Goal: Information Seeking & Learning: Compare options

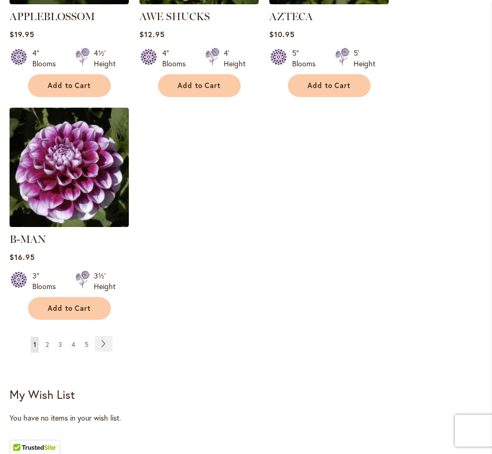
scroll to position [1490, 0]
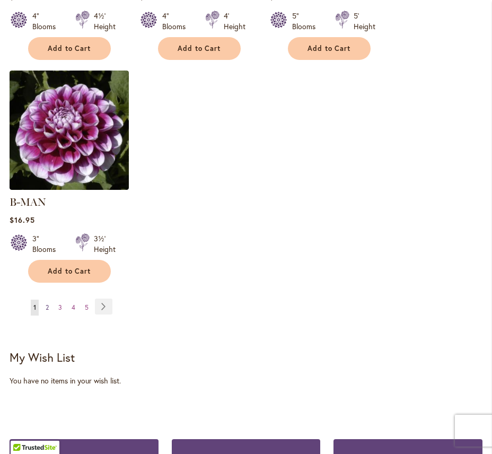
click at [48, 303] on span "2" at bounding box center [47, 307] width 3 height 8
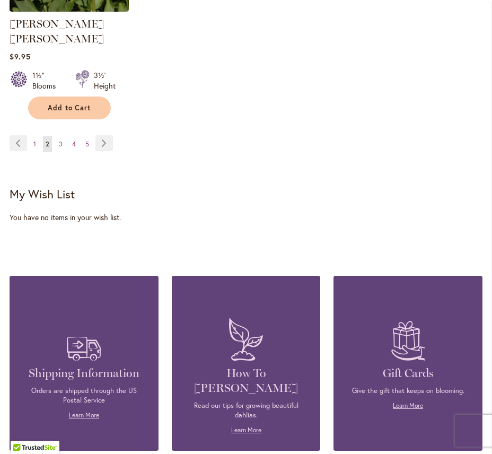
scroll to position [1661, 0]
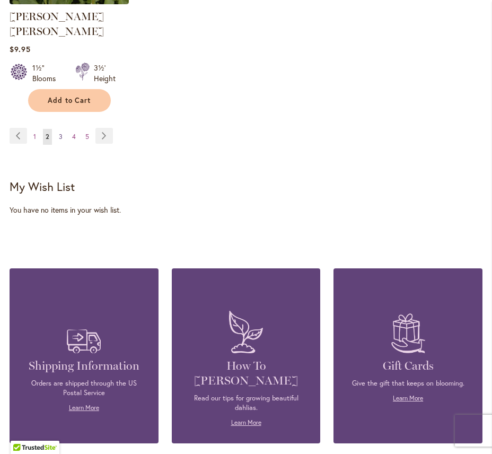
click at [59, 132] on span "3" at bounding box center [61, 136] width 4 height 8
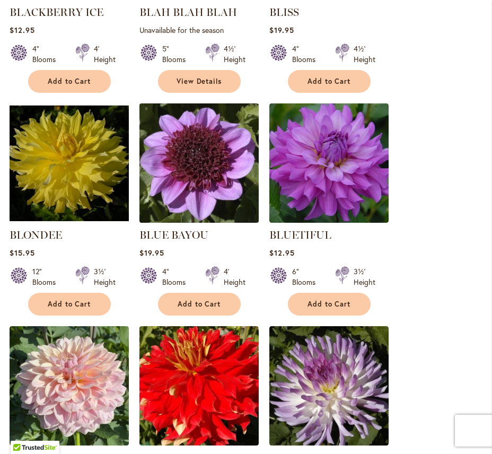
scroll to position [776, 0]
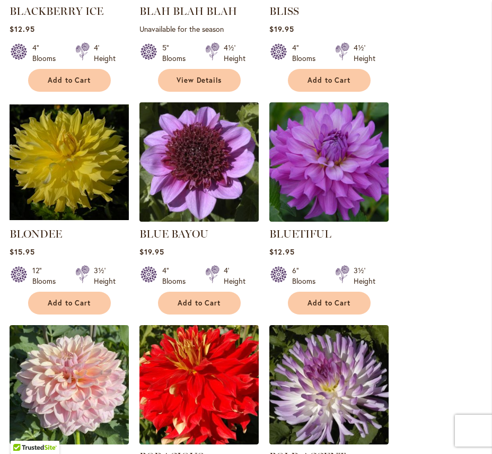
click at [212, 171] on img at bounding box center [198, 161] width 125 height 125
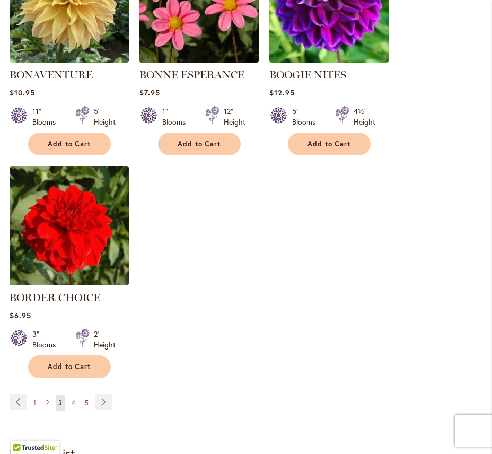
scroll to position [1381, 0]
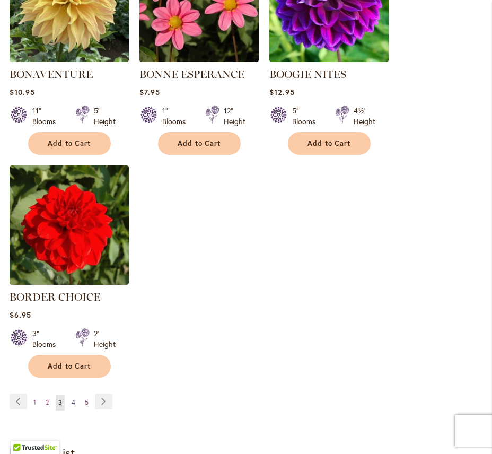
click at [74, 398] on span "4" at bounding box center [74, 402] width 4 height 8
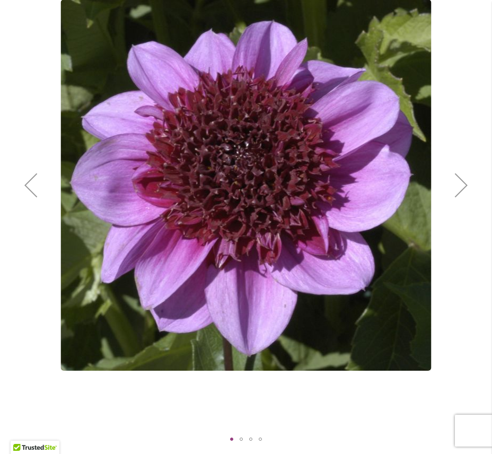
scroll to position [201, 0]
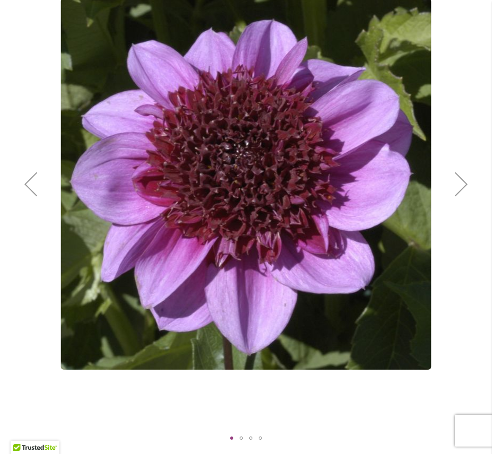
click at [471, 186] on div "Next" at bounding box center [461, 184] width 42 height 42
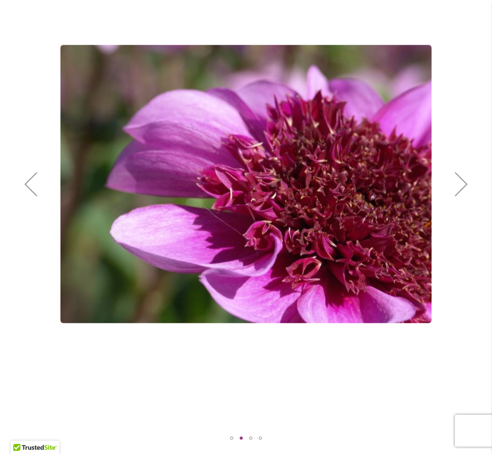
click at [471, 186] on div "Next" at bounding box center [461, 184] width 42 height 42
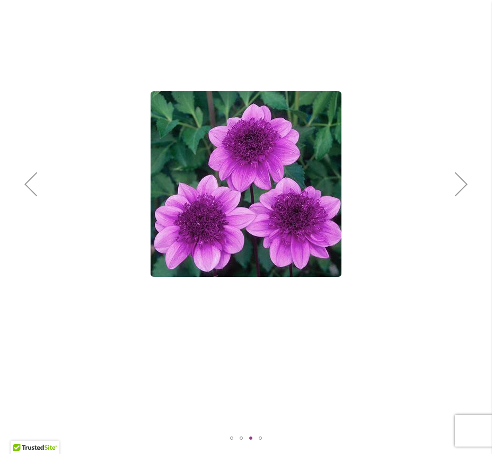
click at [460, 189] on div "Next" at bounding box center [461, 184] width 42 height 42
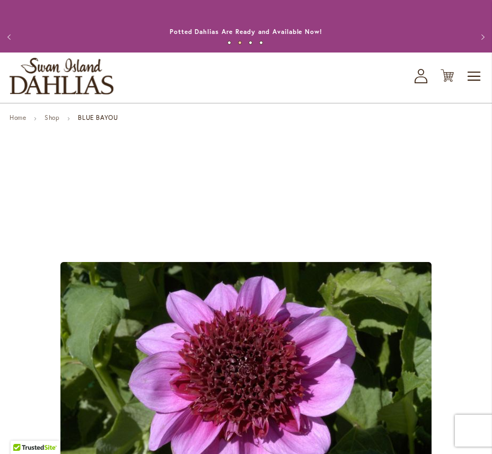
scroll to position [0, 0]
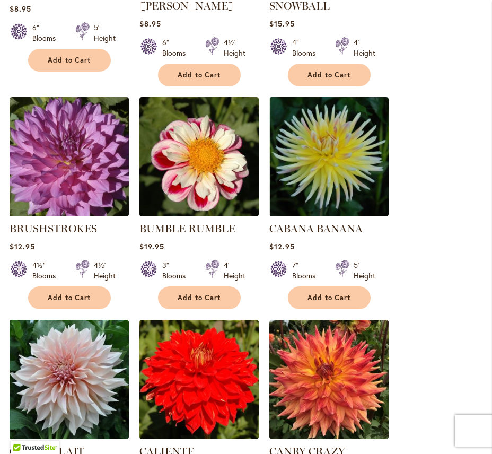
scroll to position [798, 0]
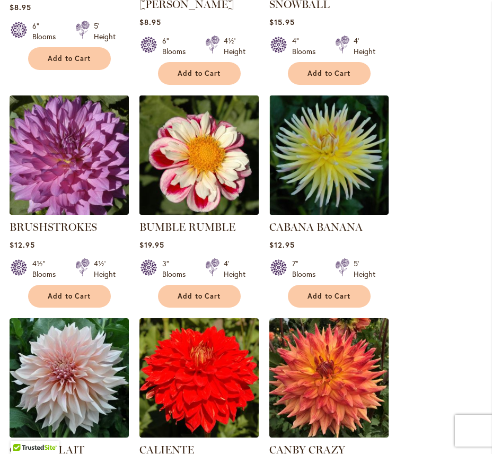
click at [193, 188] on img at bounding box center [198, 154] width 125 height 125
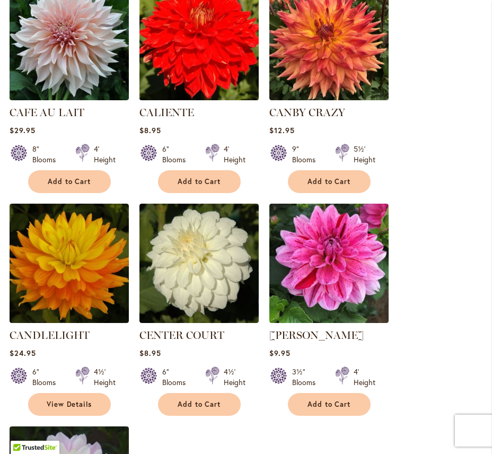
scroll to position [1135, 0]
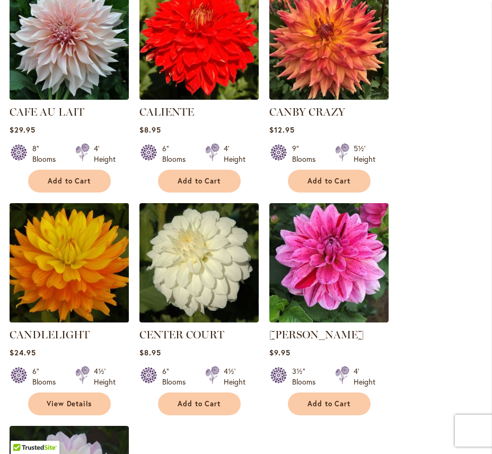
click at [53, 263] on img at bounding box center [68, 262] width 125 height 125
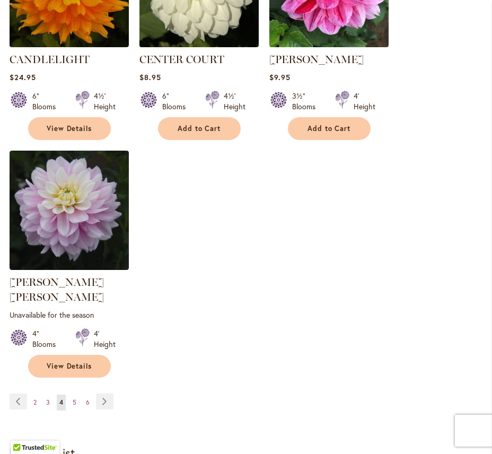
scroll to position [1411, 0]
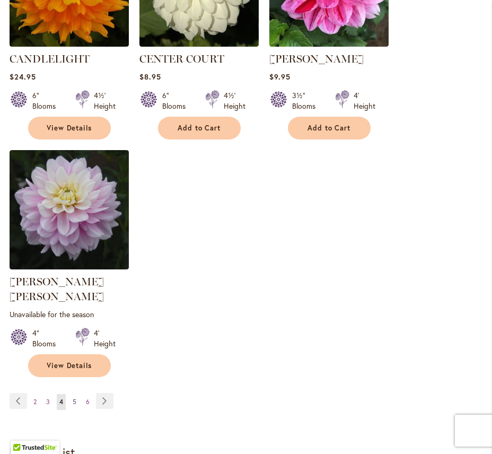
click at [73, 397] on span "5" at bounding box center [75, 401] width 4 height 8
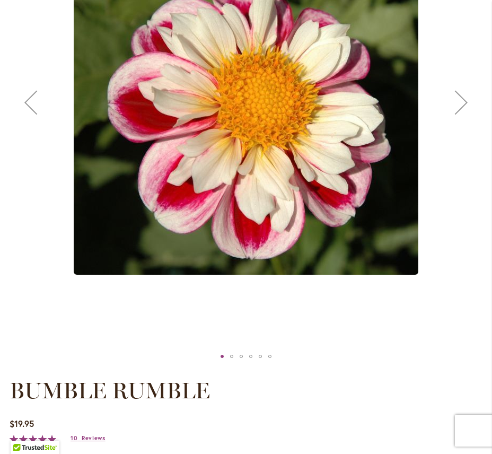
scroll to position [271, 0]
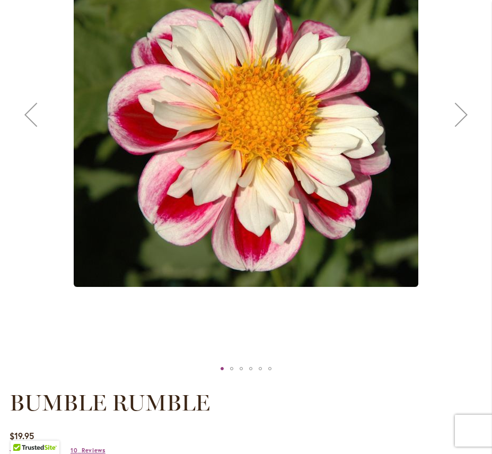
click at [461, 118] on div "Next" at bounding box center [461, 114] width 42 height 42
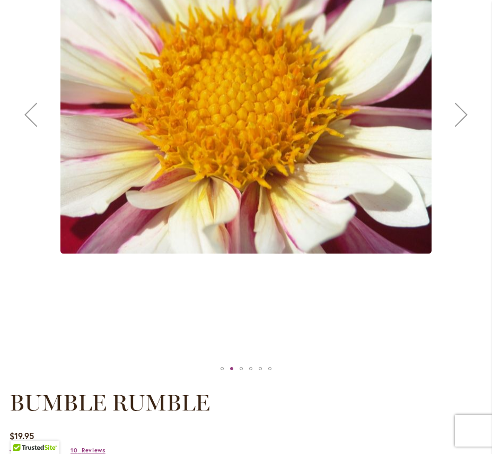
click at [461, 118] on div "Next" at bounding box center [461, 114] width 42 height 42
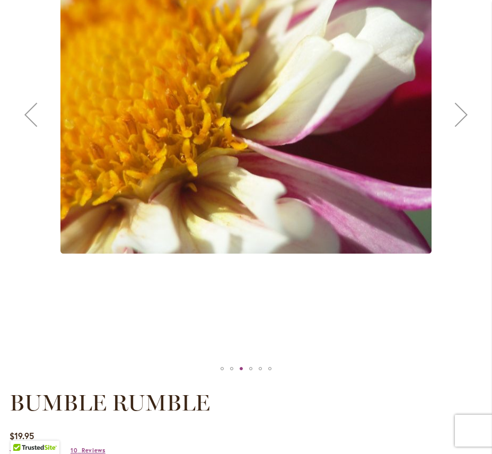
click at [461, 118] on div "Next" at bounding box center [461, 114] width 42 height 42
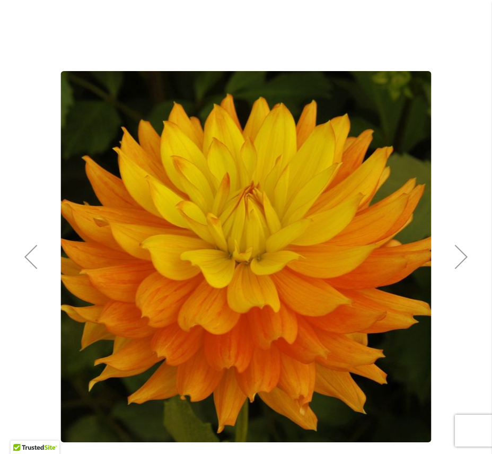
scroll to position [152, 0]
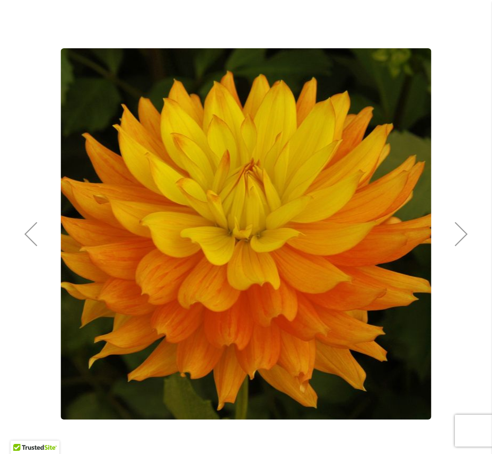
click at [466, 238] on div "Next" at bounding box center [461, 234] width 42 height 42
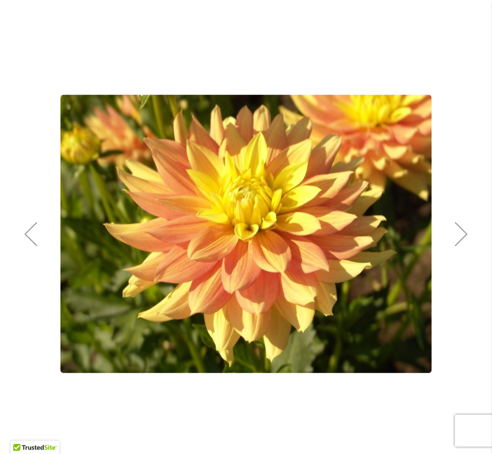
click at [466, 238] on div "Next" at bounding box center [461, 234] width 42 height 42
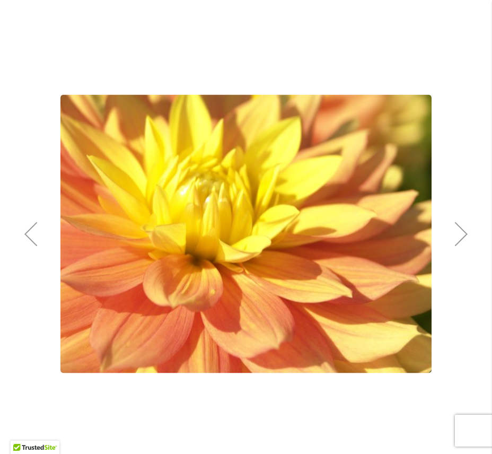
click at [466, 238] on div "Next" at bounding box center [461, 234] width 42 height 42
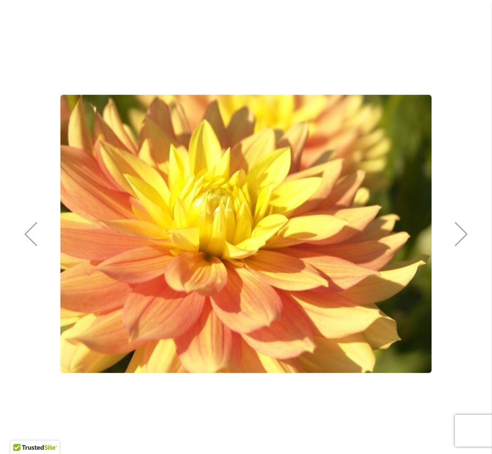
click at [466, 238] on div "Next" at bounding box center [461, 234] width 42 height 42
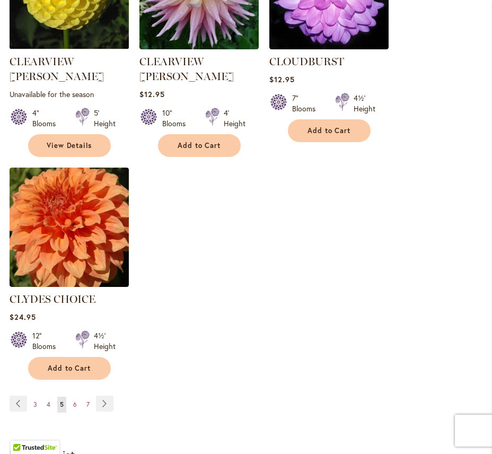
scroll to position [1413, 0]
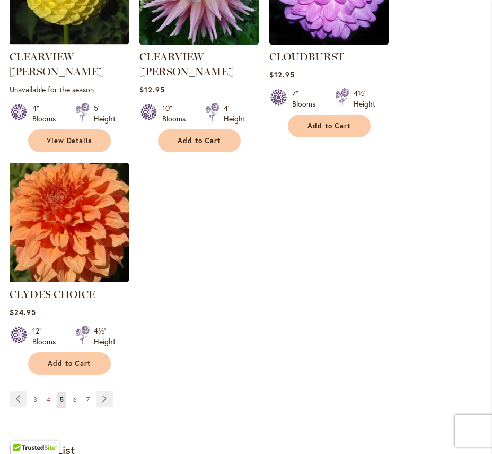
click at [74, 395] on span "6" at bounding box center [75, 399] width 4 height 8
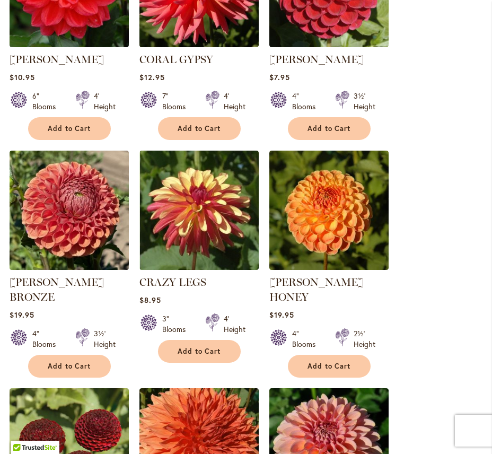
scroll to position [507, 0]
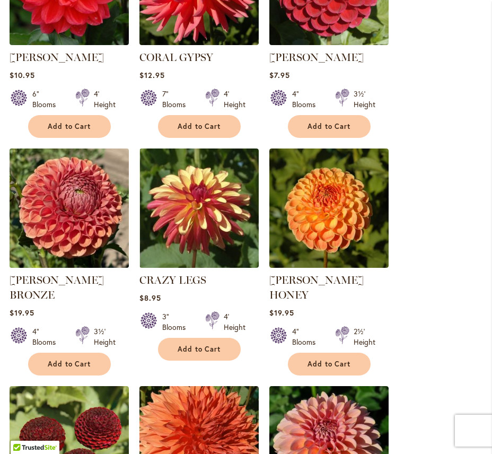
click at [55, 222] on img at bounding box center [68, 207] width 125 height 125
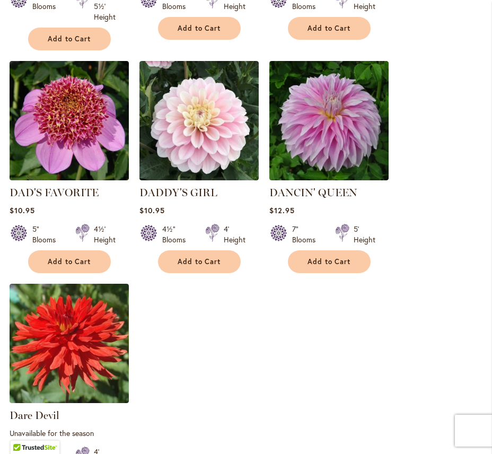
scroll to position [1305, 0]
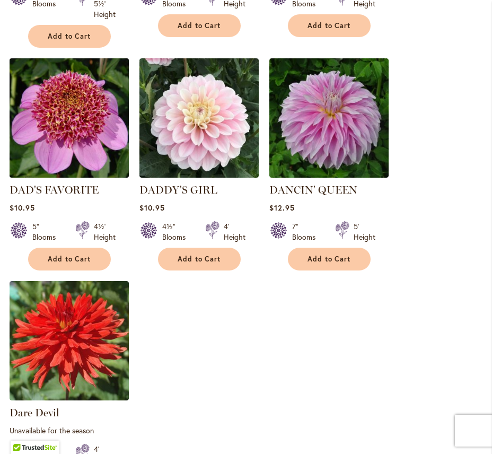
click at [96, 115] on img at bounding box center [68, 117] width 125 height 125
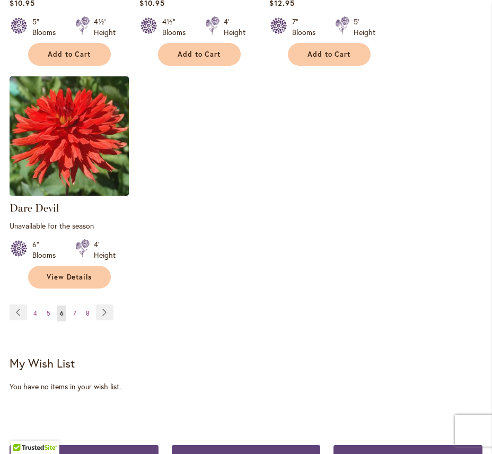
scroll to position [1518, 0]
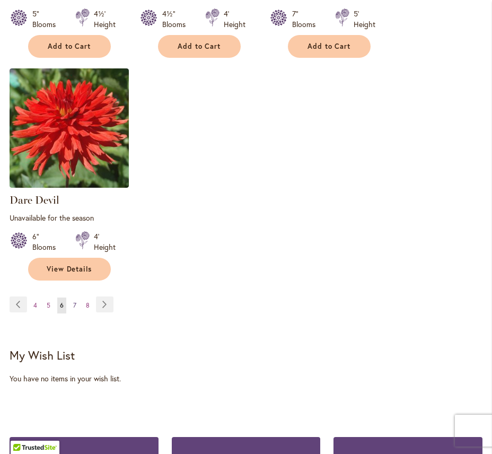
click at [76, 301] on span "7" at bounding box center [74, 305] width 3 height 8
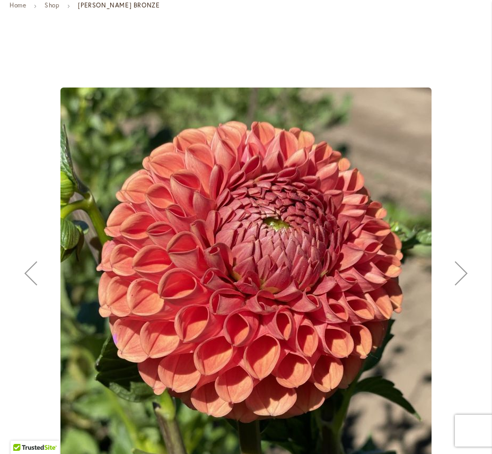
scroll to position [125, 0]
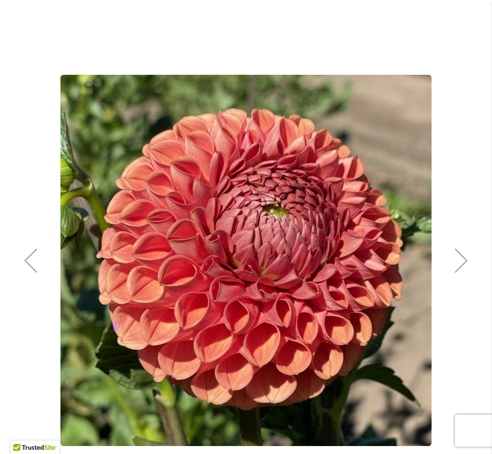
click at [462, 255] on div "Next" at bounding box center [461, 260] width 42 height 42
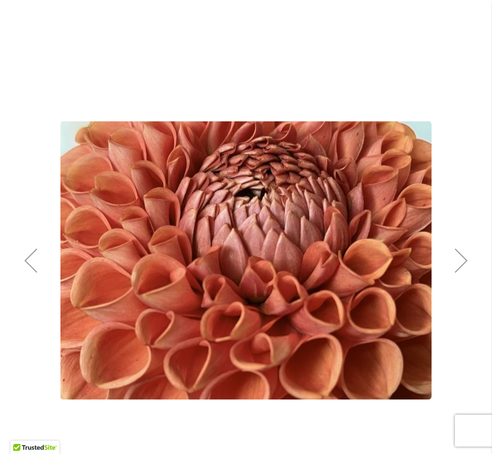
click at [462, 263] on div "Next" at bounding box center [461, 260] width 42 height 42
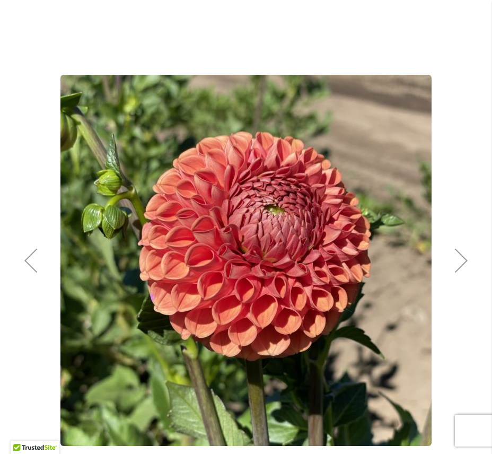
click at [462, 263] on div "Next" at bounding box center [461, 260] width 42 height 42
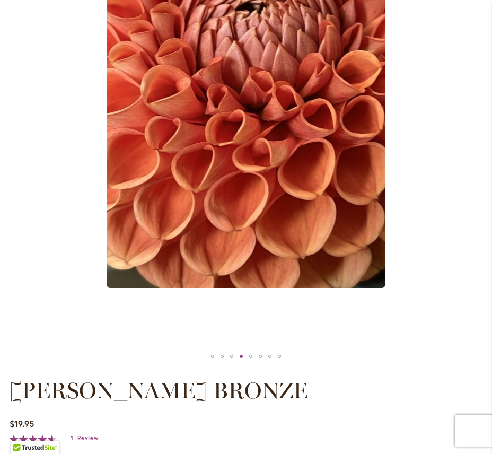
scroll to position [254, 0]
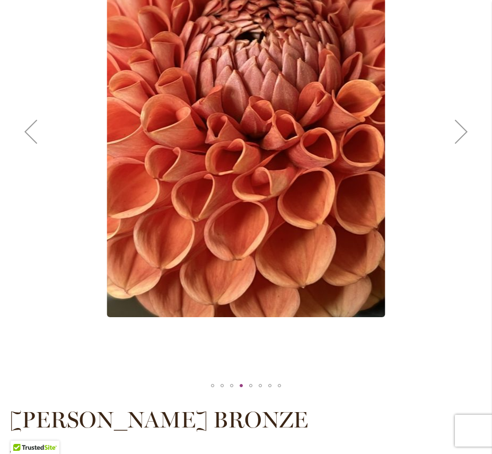
click at [450, 138] on div "Next" at bounding box center [461, 131] width 42 height 42
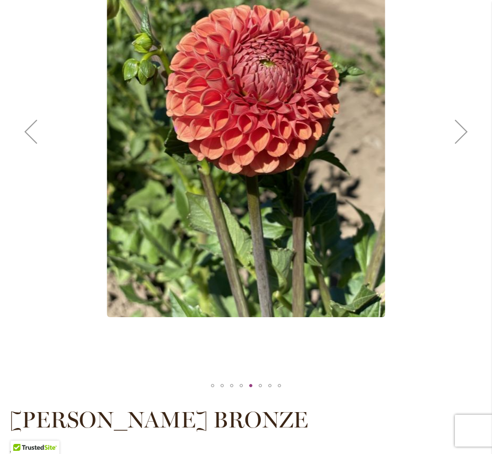
click at [450, 138] on div "Next" at bounding box center [461, 131] width 42 height 42
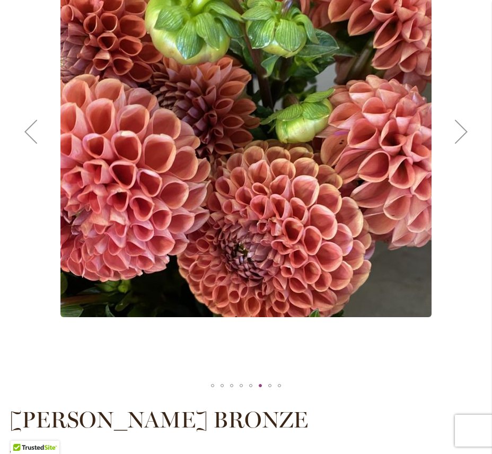
click at [450, 138] on div "Next" at bounding box center [461, 131] width 42 height 42
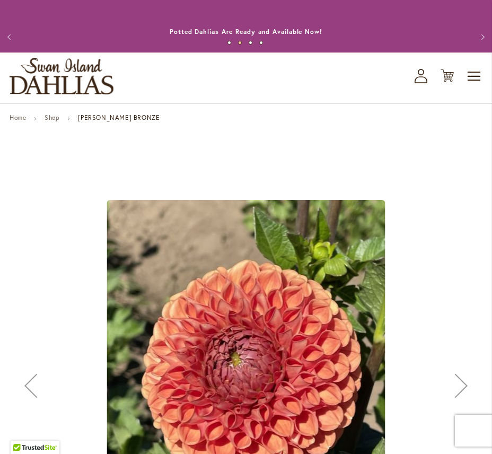
scroll to position [0, 0]
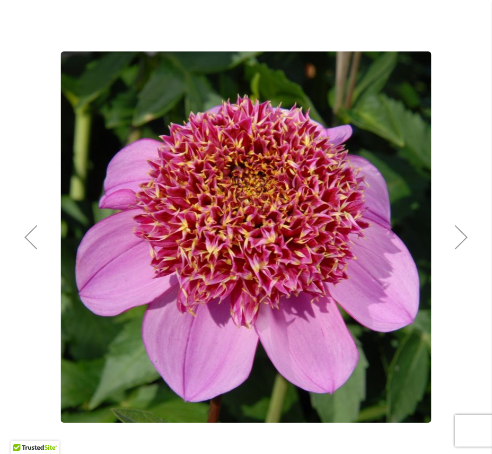
scroll to position [163, 0]
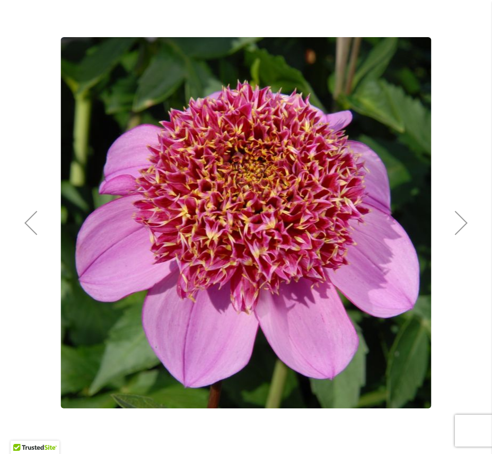
click at [456, 233] on div "Next" at bounding box center [461, 222] width 42 height 42
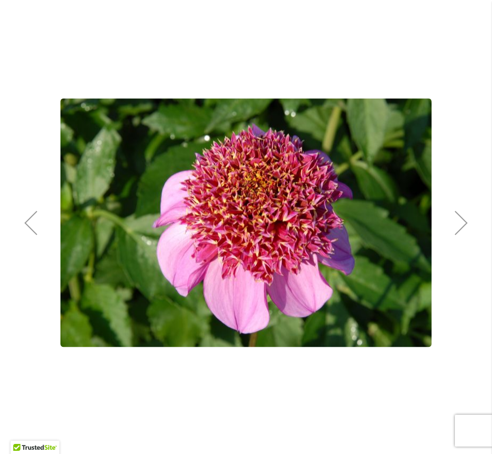
click at [456, 233] on div "Next" at bounding box center [461, 222] width 42 height 42
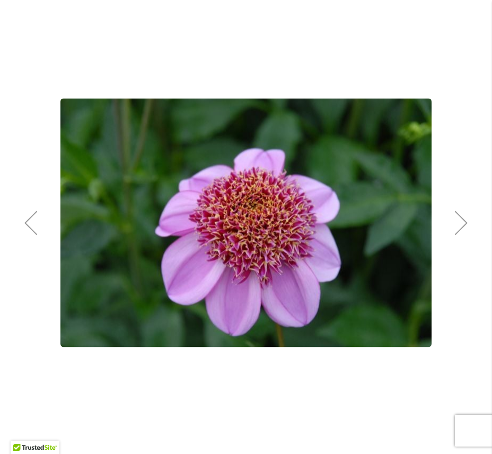
click at [456, 233] on div "Next" at bounding box center [461, 222] width 42 height 42
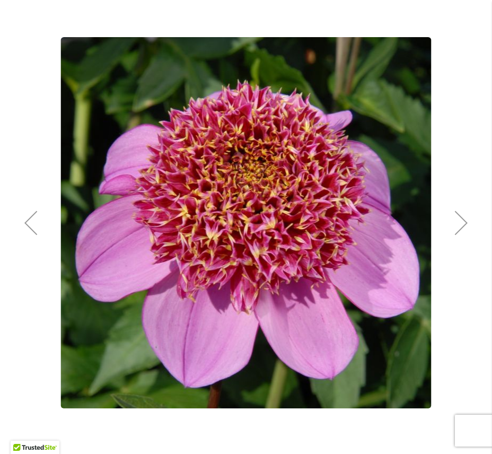
click at [456, 233] on div "Next" at bounding box center [461, 222] width 42 height 42
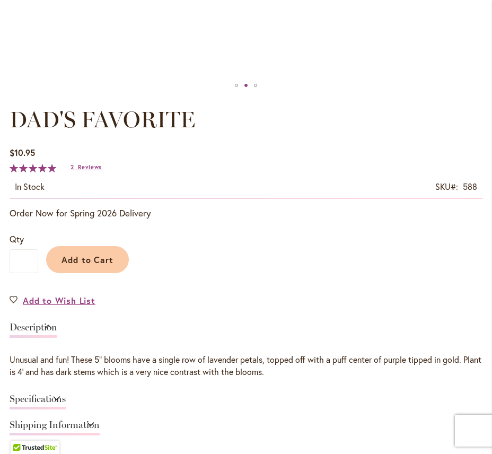
scroll to position [559, 0]
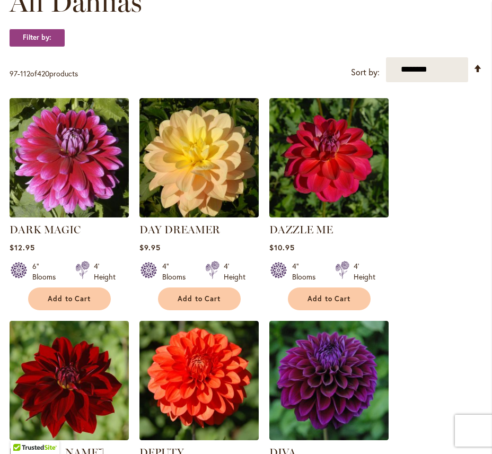
scroll to position [338, 0]
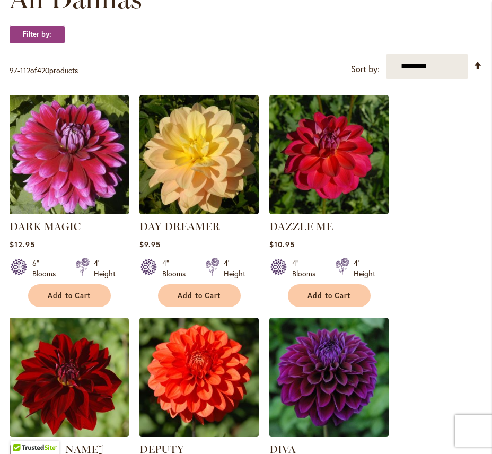
click at [89, 167] on img at bounding box center [68, 154] width 125 height 125
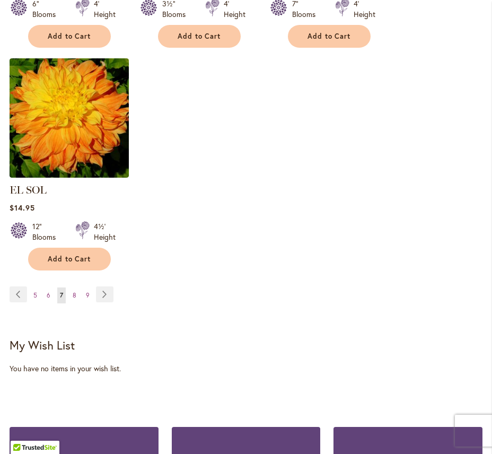
scroll to position [1519, 0]
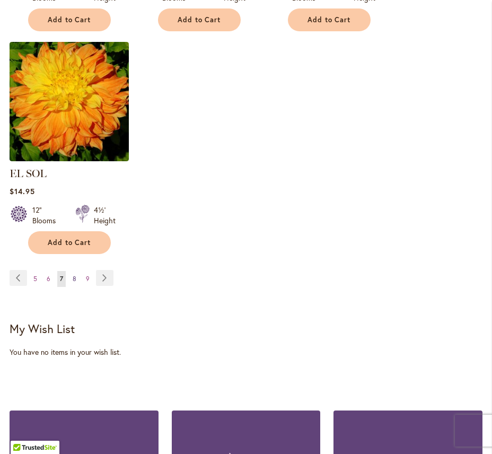
click at [74, 275] on span "8" at bounding box center [75, 279] width 4 height 8
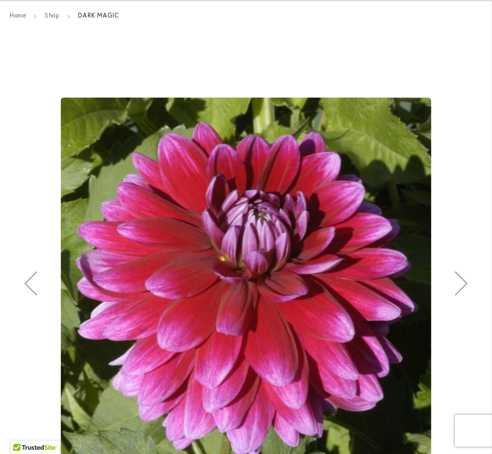
scroll to position [144, 0]
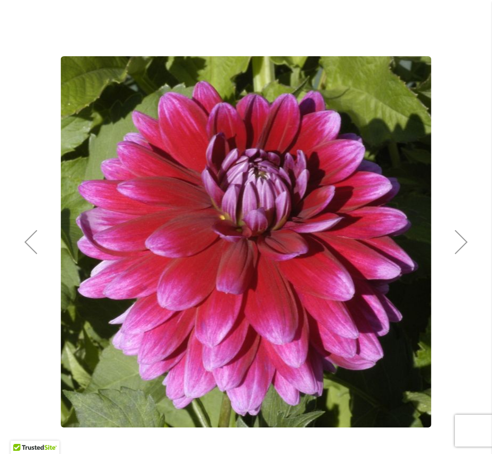
click at [468, 249] on div "Next" at bounding box center [461, 241] width 42 height 42
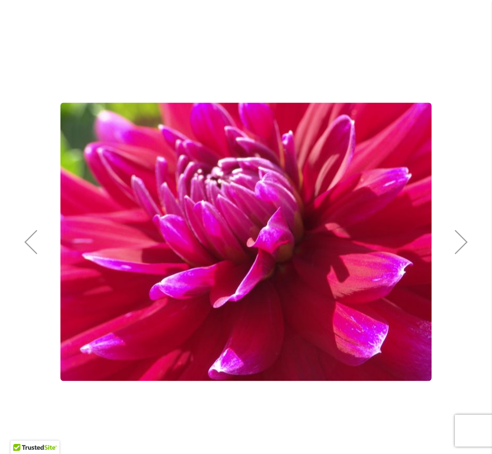
click at [468, 248] on div "Next" at bounding box center [461, 241] width 42 height 42
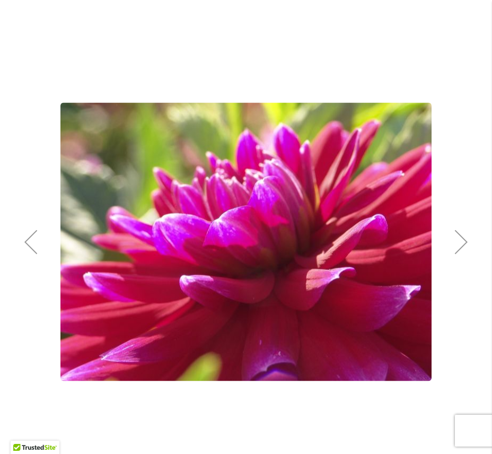
click at [468, 248] on div "Next" at bounding box center [461, 241] width 42 height 42
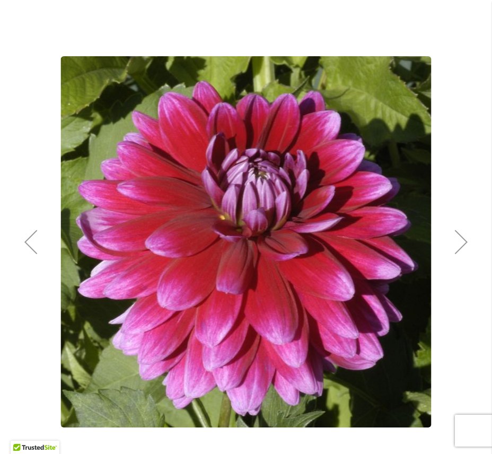
click at [468, 248] on div "Next" at bounding box center [461, 241] width 42 height 42
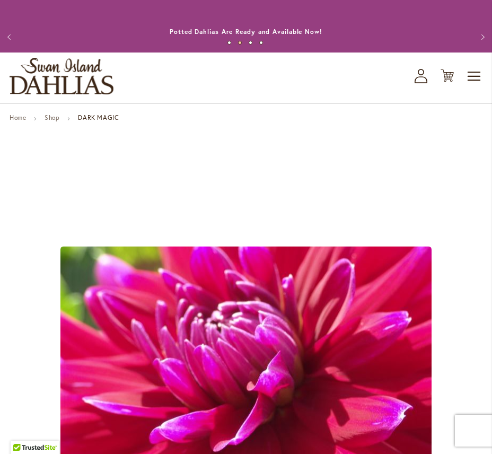
scroll to position [0, 0]
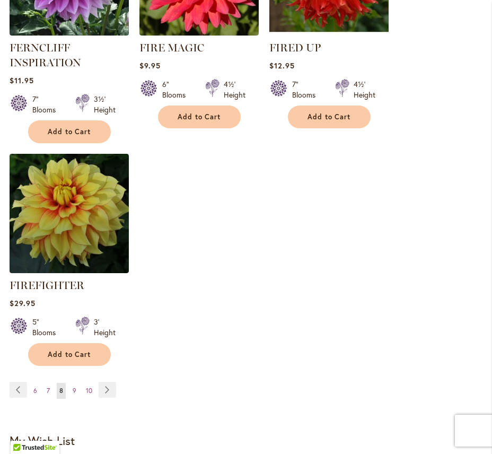
scroll to position [1453, 0]
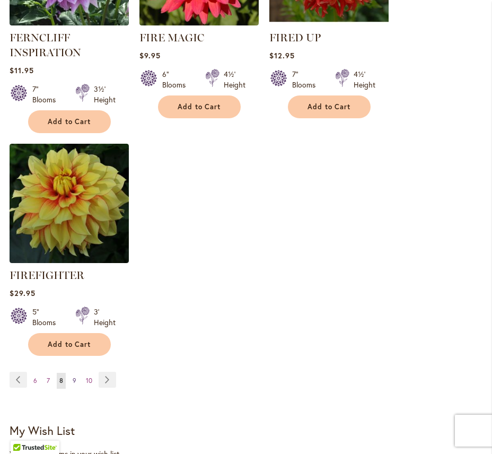
click at [75, 376] on span "9" at bounding box center [75, 380] width 4 height 8
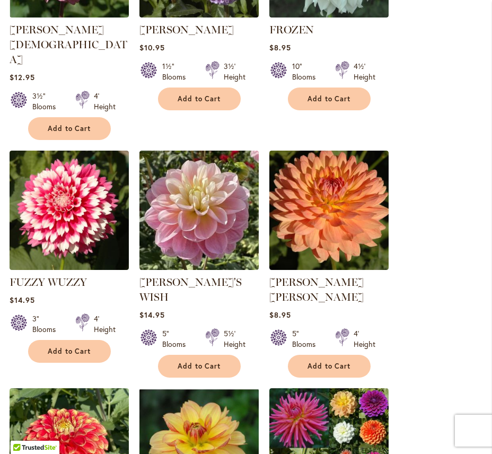
scroll to position [1000, 0]
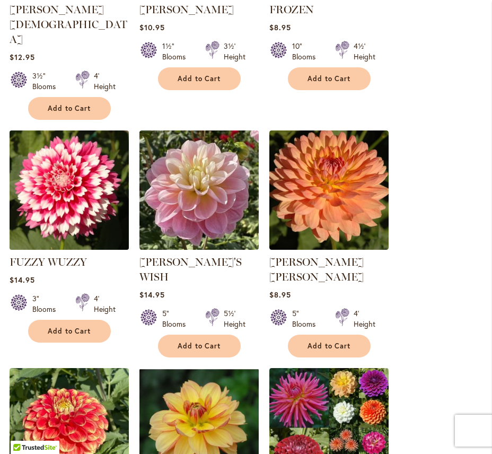
click at [90, 164] on img at bounding box center [68, 189] width 125 height 125
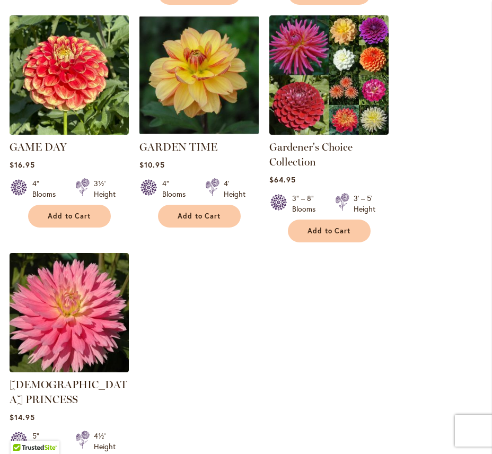
scroll to position [1383, 0]
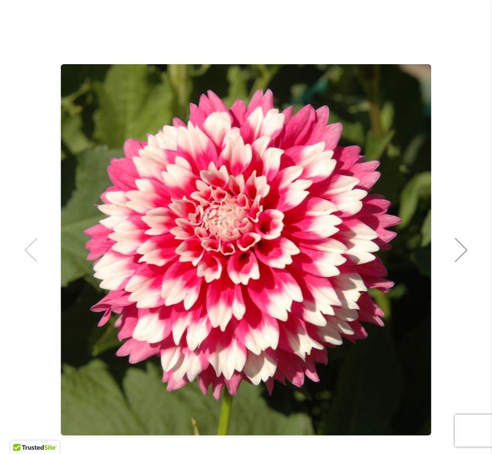
scroll to position [143, 0]
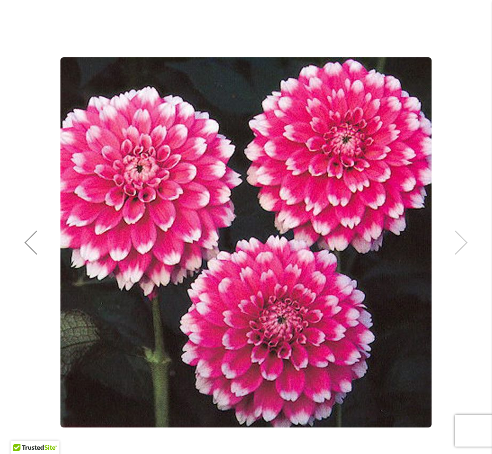
click at [463, 236] on div "FUZZY WUZZY" at bounding box center [246, 242] width 473 height 492
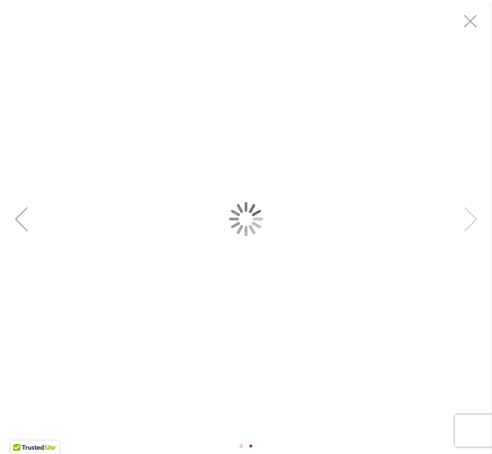
scroll to position [0, 0]
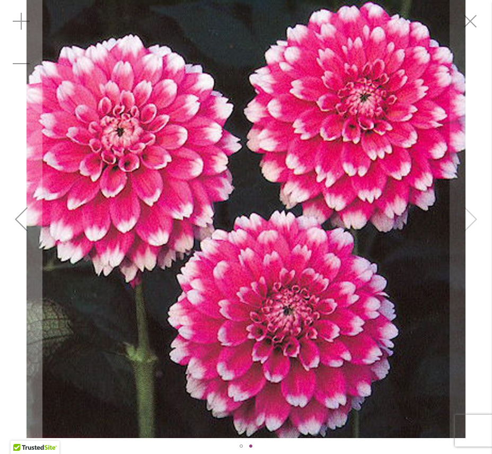
click at [463, 236] on img "FUZZY WUZZY" at bounding box center [245, 219] width 439 height 438
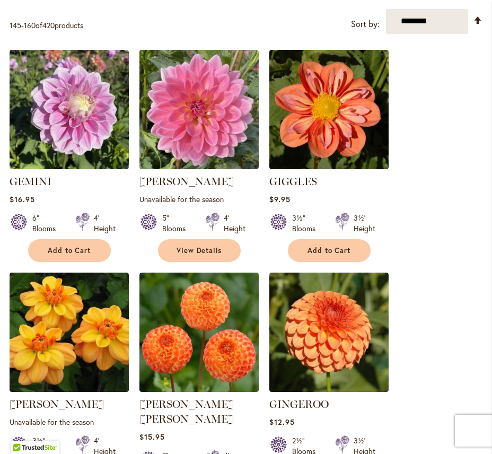
scroll to position [399, 0]
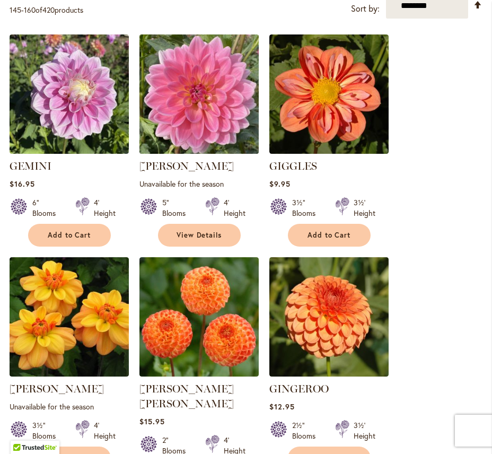
click at [205, 82] on img at bounding box center [198, 93] width 125 height 125
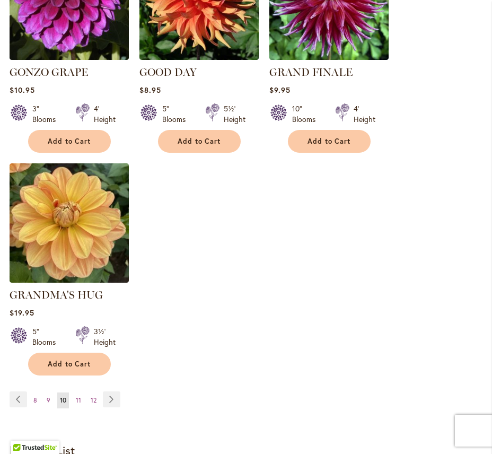
scroll to position [1410, 0]
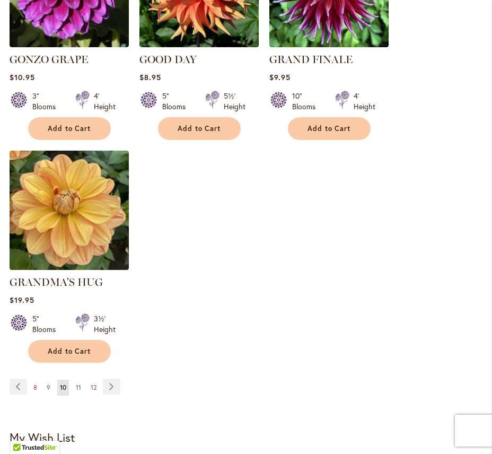
click at [79, 383] on span "11" at bounding box center [78, 387] width 5 height 8
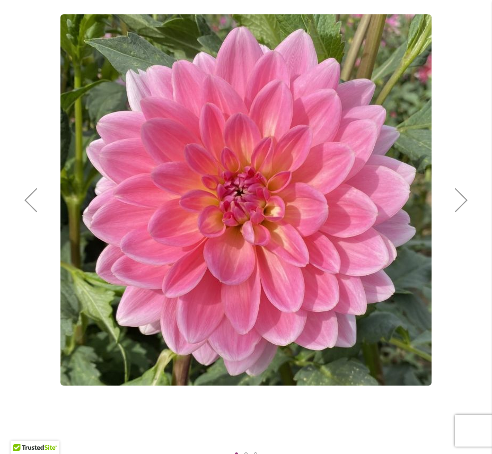
scroll to position [186, 0]
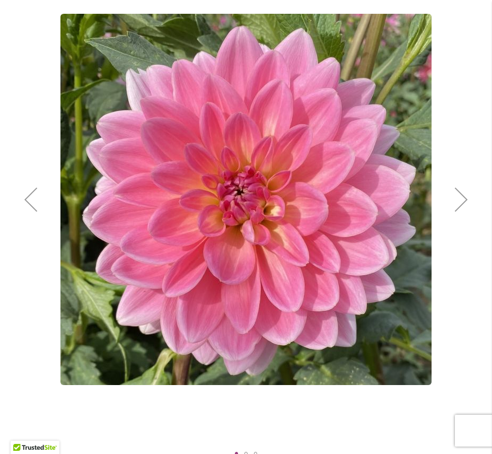
click at [465, 199] on div "Next" at bounding box center [461, 199] width 42 height 42
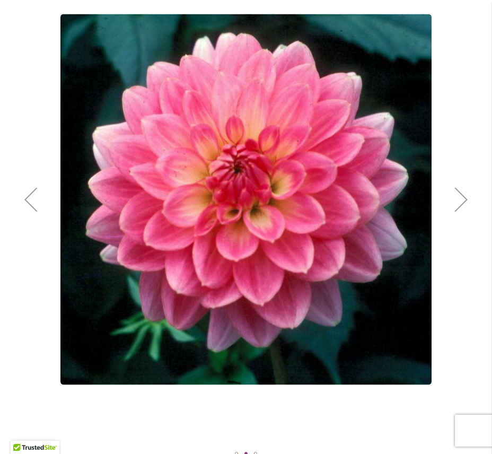
click at [465, 199] on div "Next" at bounding box center [461, 199] width 42 height 42
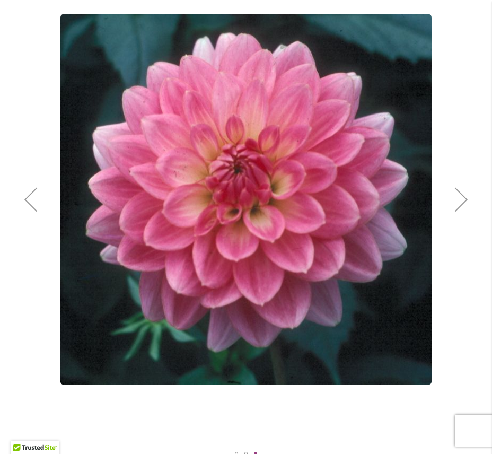
click at [465, 199] on div "Next" at bounding box center [461, 199] width 42 height 42
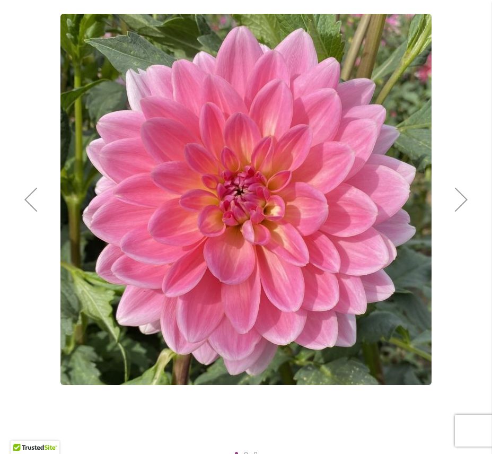
click at [465, 199] on div "Next" at bounding box center [461, 199] width 42 height 42
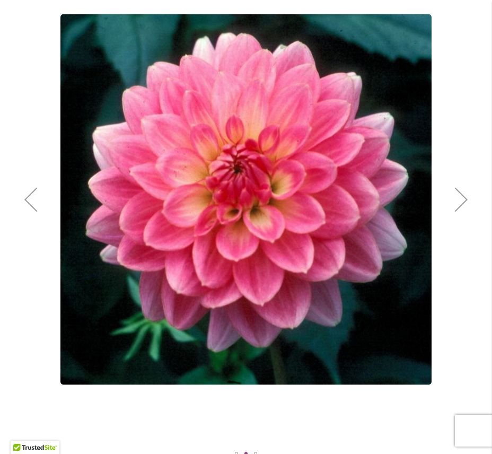
click at [464, 207] on div "Next" at bounding box center [461, 199] width 42 height 42
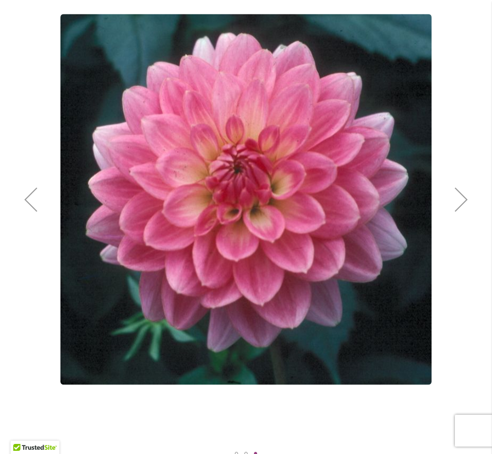
click at [464, 207] on div "Next" at bounding box center [461, 199] width 42 height 42
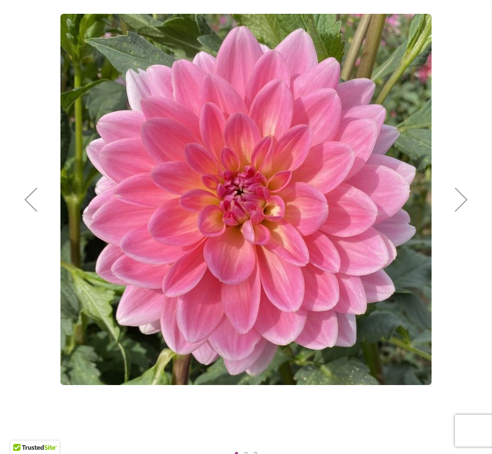
click at [464, 207] on div "Next" at bounding box center [461, 199] width 42 height 42
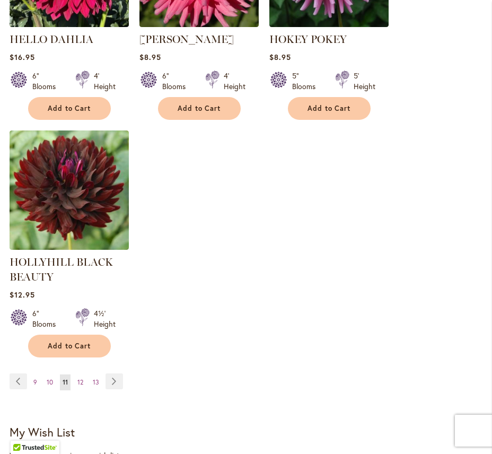
scroll to position [1457, 0]
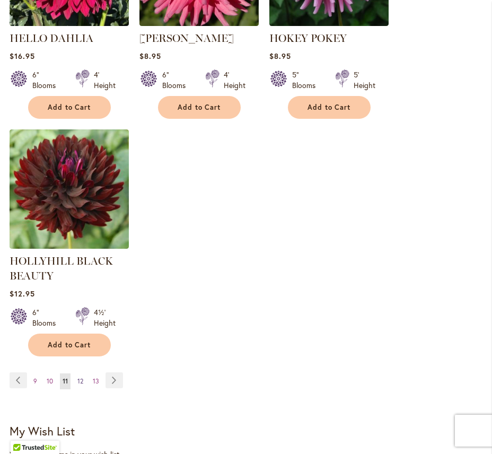
click at [79, 377] on span "12" at bounding box center [80, 381] width 6 height 8
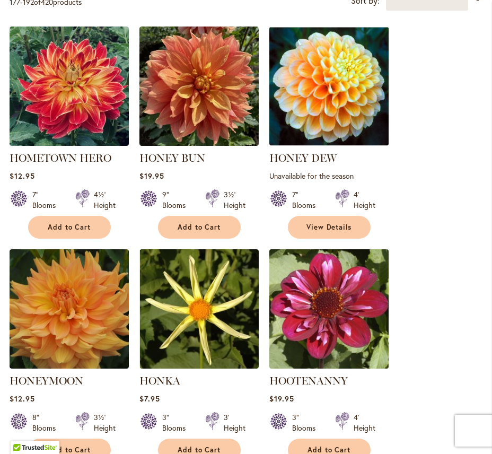
scroll to position [407, 0]
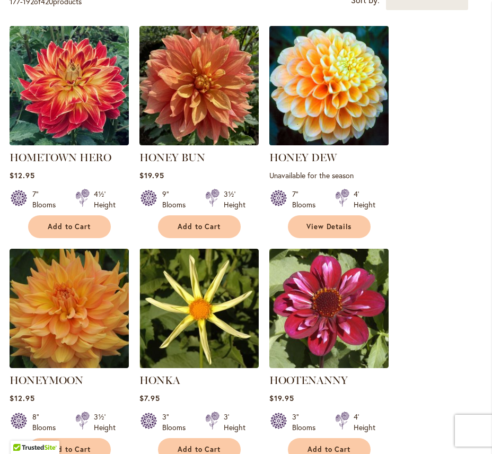
click at [346, 107] on img at bounding box center [328, 85] width 125 height 125
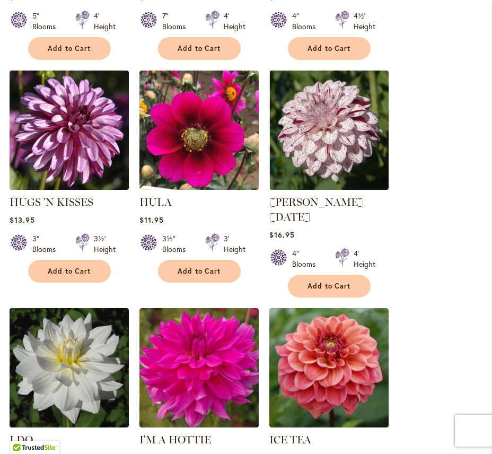
scroll to position [1115, 0]
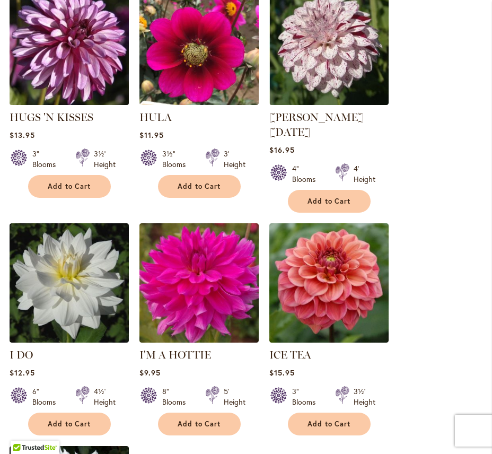
click at [51, 57] on img at bounding box center [68, 45] width 125 height 125
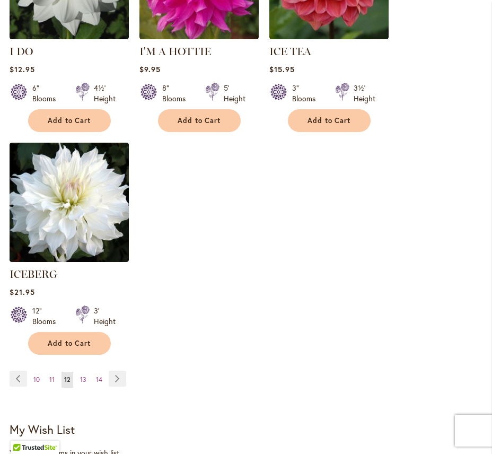
scroll to position [1434, 0]
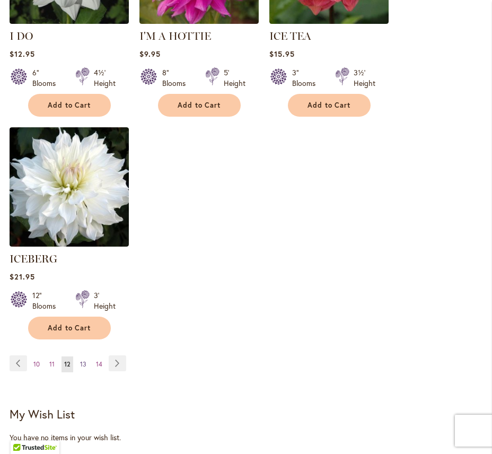
click at [84, 360] on span "13" at bounding box center [83, 364] width 6 height 8
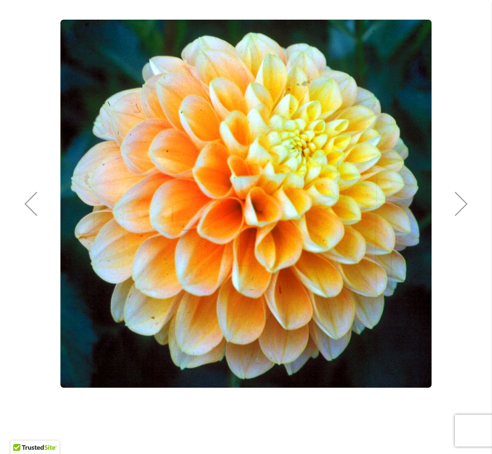
scroll to position [183, 0]
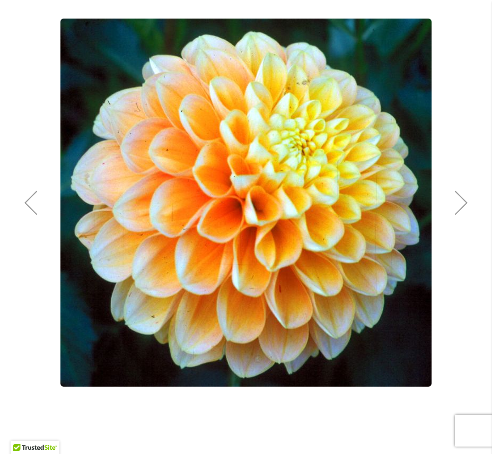
click at [459, 204] on div "Next" at bounding box center [461, 202] width 42 height 42
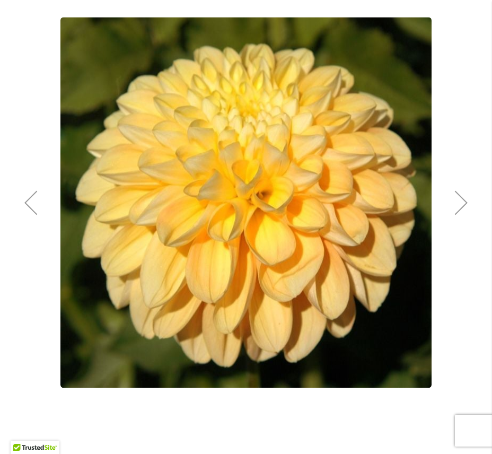
click at [459, 204] on div "Next" at bounding box center [461, 202] width 42 height 42
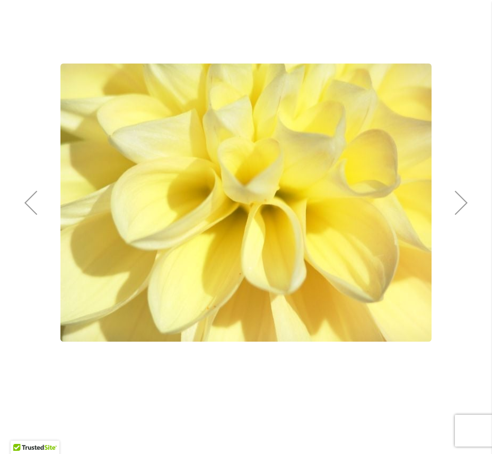
click at [459, 204] on div "Next" at bounding box center [461, 202] width 42 height 42
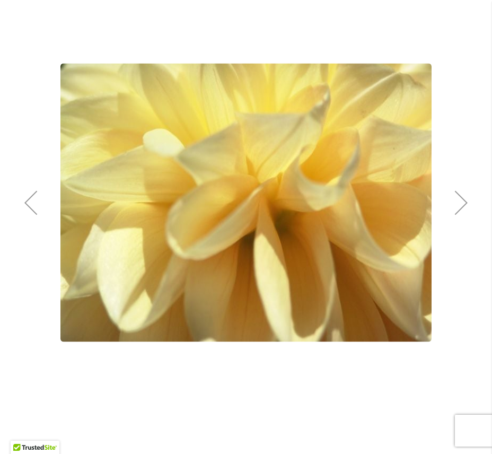
click at [459, 204] on div "Next" at bounding box center [461, 202] width 42 height 42
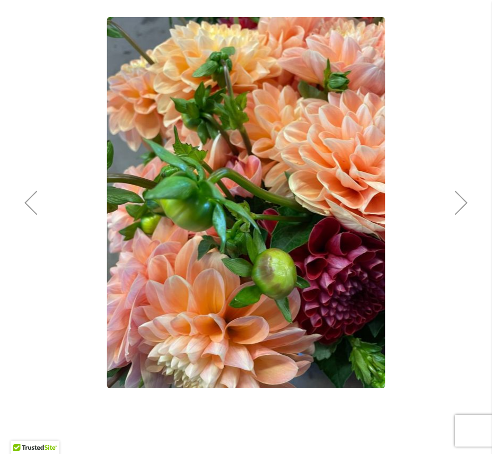
click at [459, 204] on div "Next" at bounding box center [461, 202] width 42 height 42
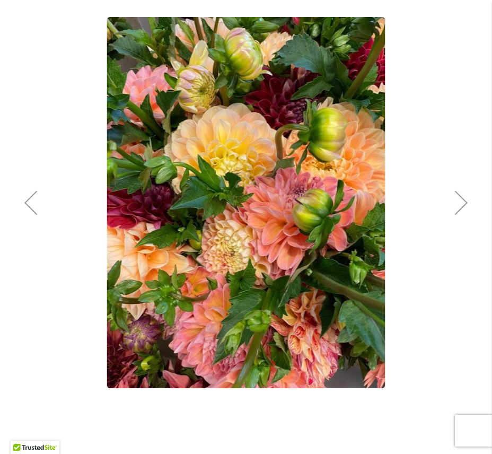
click at [459, 204] on div "Next" at bounding box center [461, 202] width 42 height 42
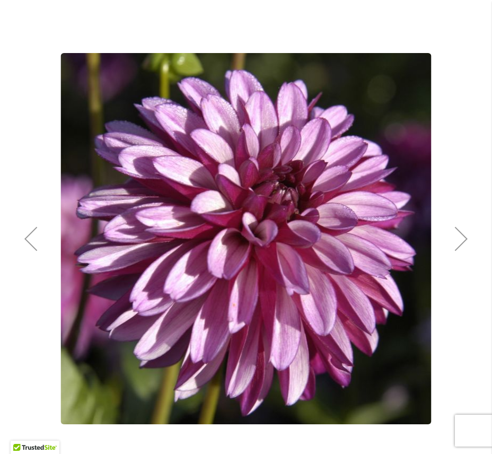
scroll to position [147, 0]
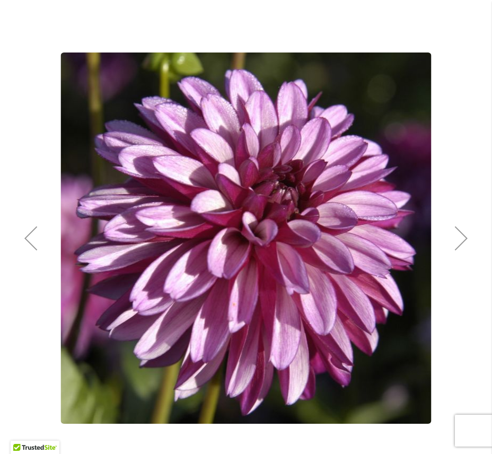
click at [453, 246] on div "Next" at bounding box center [461, 238] width 42 height 42
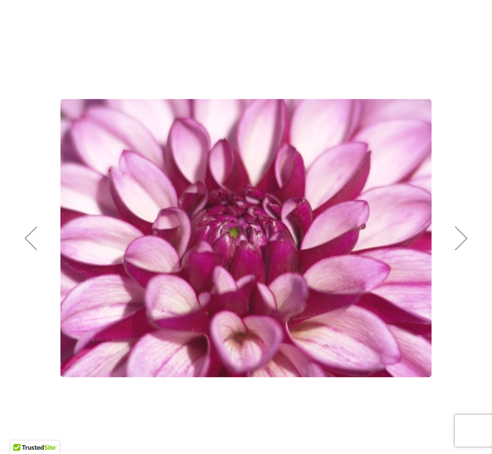
click at [453, 246] on div "Next" at bounding box center [461, 238] width 42 height 42
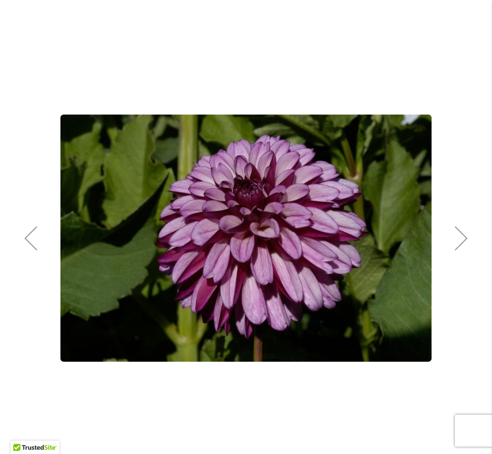
click at [453, 246] on div "Next" at bounding box center [461, 238] width 42 height 42
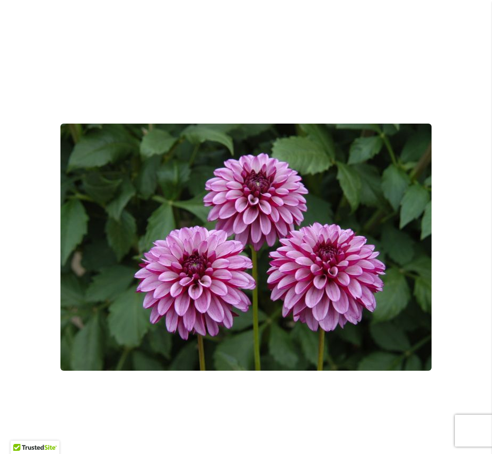
scroll to position [52, 0]
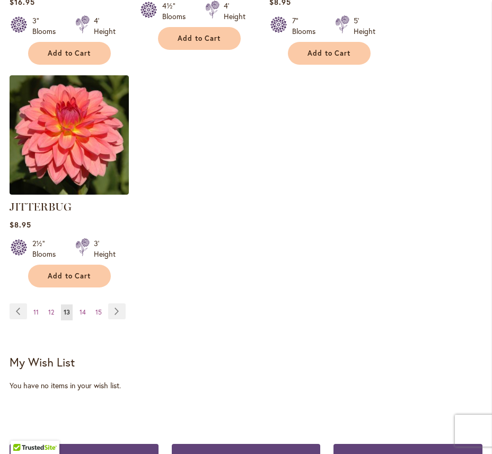
scroll to position [1521, 0]
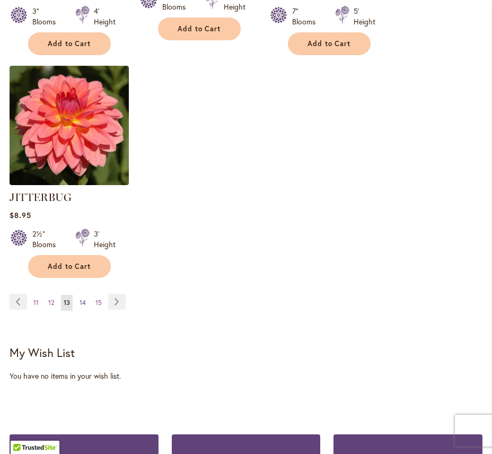
click at [83, 298] on span "14" at bounding box center [82, 302] width 6 height 8
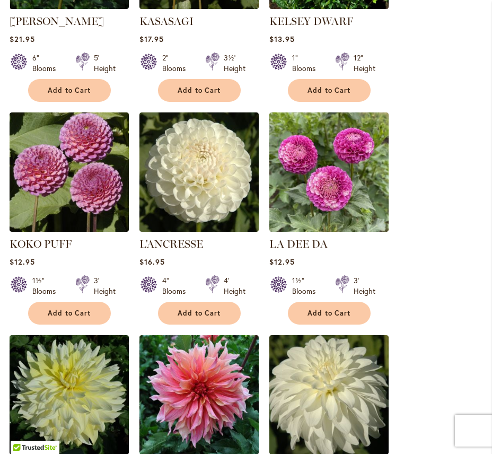
scroll to position [999, 0]
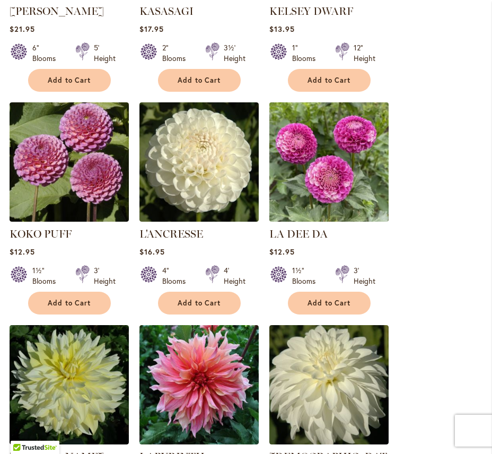
click at [338, 164] on img at bounding box center [328, 161] width 125 height 125
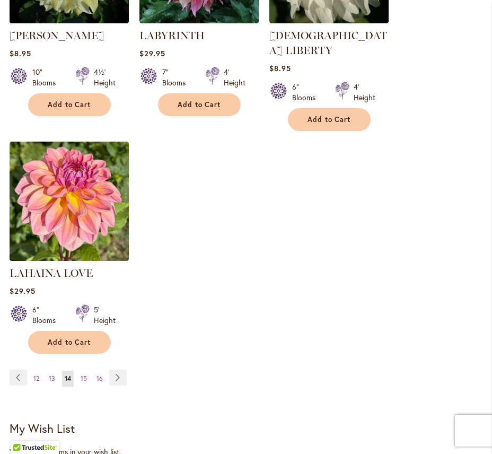
scroll to position [1442, 0]
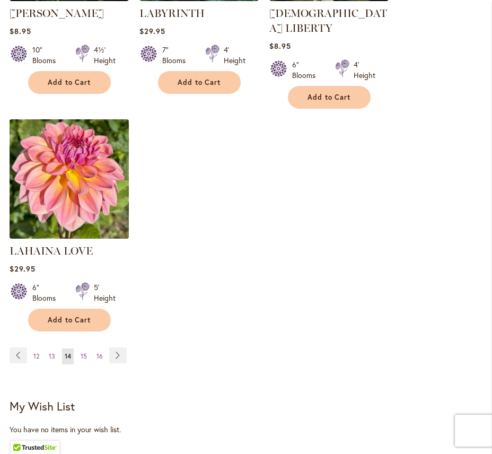
click at [112, 175] on img at bounding box center [68, 178] width 125 height 125
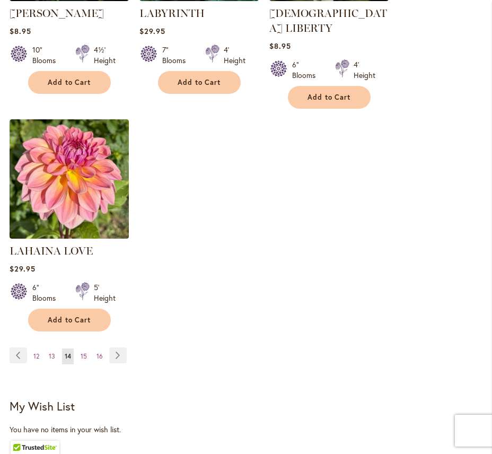
scroll to position [1452, 0]
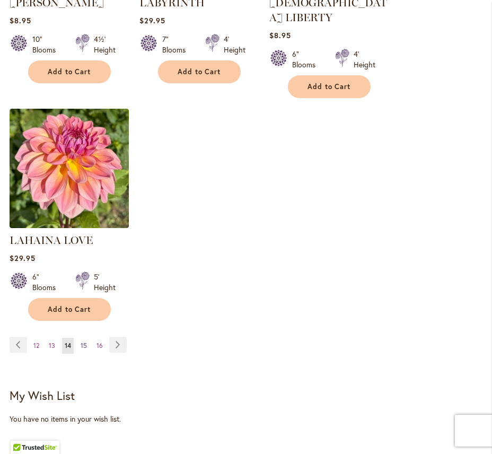
click at [83, 341] on span "15" at bounding box center [84, 345] width 6 height 8
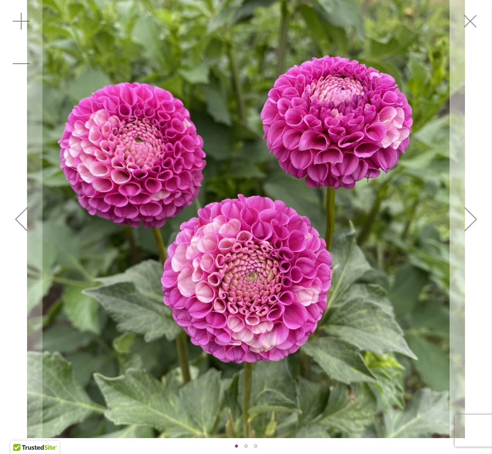
click at [472, 218] on div "Next" at bounding box center [470, 219] width 42 height 42
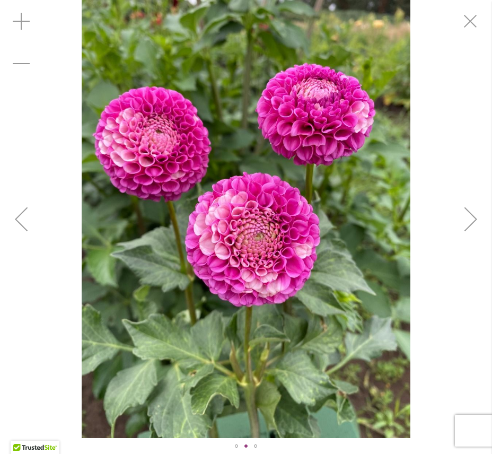
click at [472, 218] on div "Next" at bounding box center [470, 219] width 42 height 42
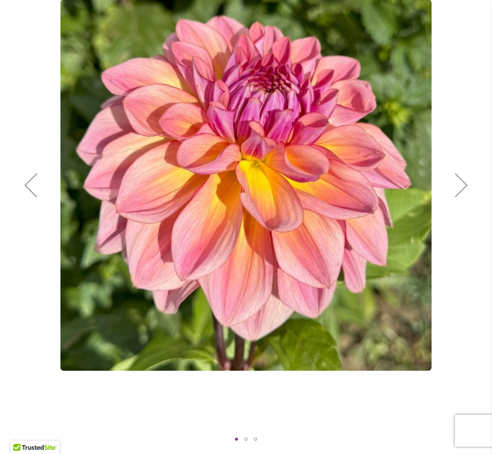
scroll to position [204, 0]
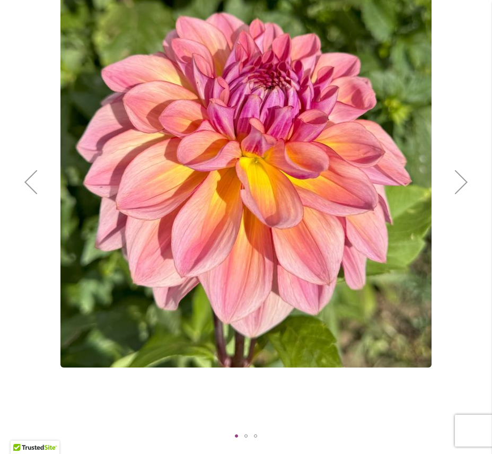
click at [460, 182] on div "Next" at bounding box center [461, 182] width 42 height 42
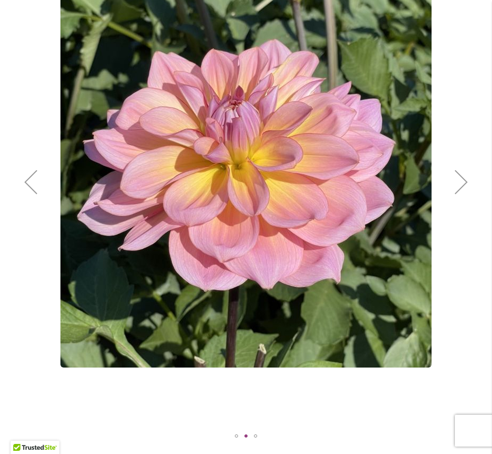
click at [460, 182] on div "Next" at bounding box center [461, 182] width 42 height 42
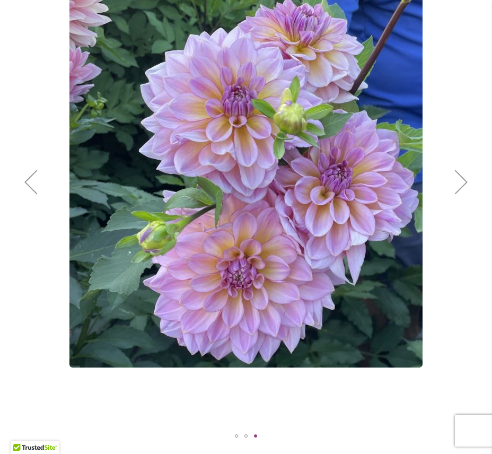
click at [460, 182] on div "Next" at bounding box center [461, 182] width 42 height 42
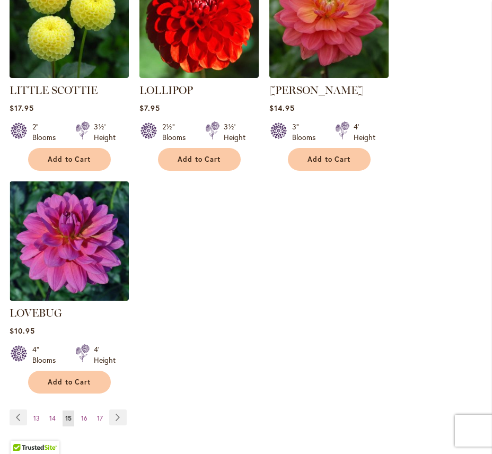
scroll to position [1433, 0]
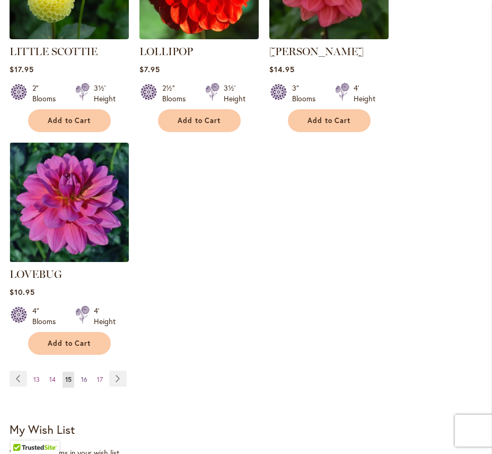
click at [83, 375] on span "16" at bounding box center [84, 379] width 6 height 8
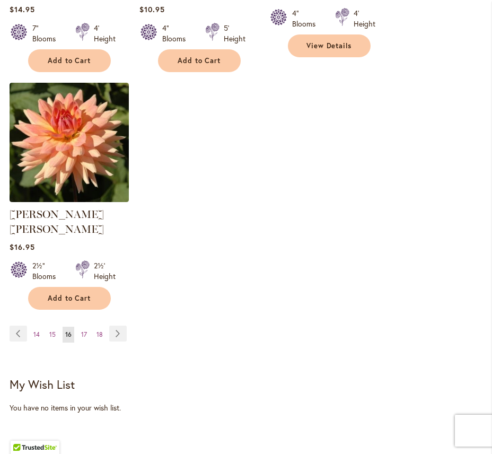
scroll to position [1507, 0]
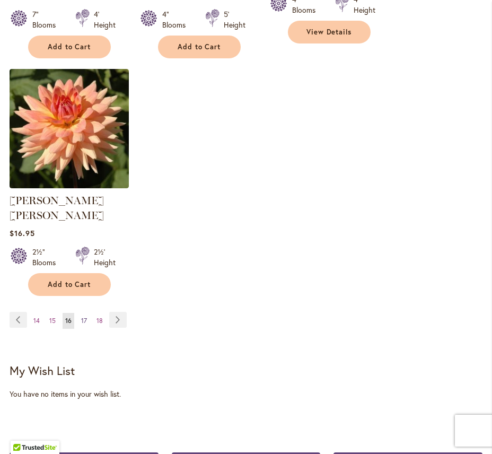
click at [83, 316] on span "17" at bounding box center [84, 320] width 6 height 8
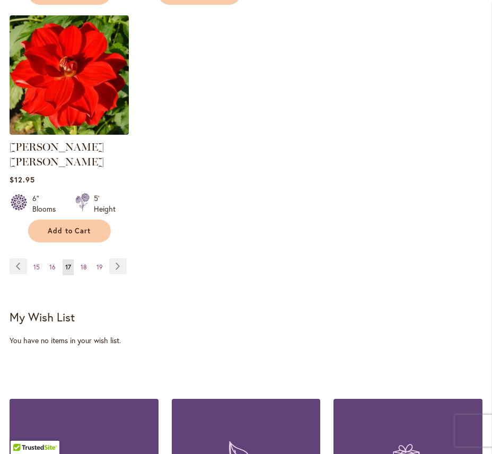
scroll to position [1550, 0]
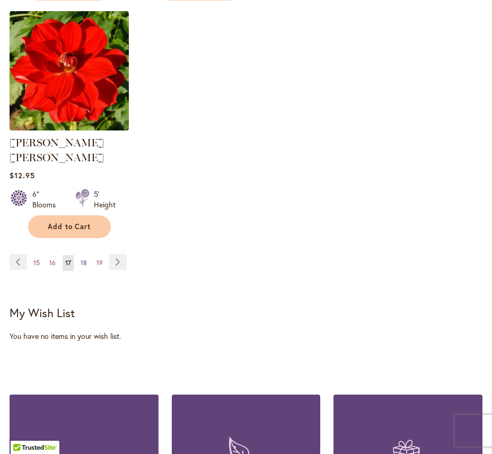
click at [84, 259] on span "18" at bounding box center [84, 263] width 6 height 8
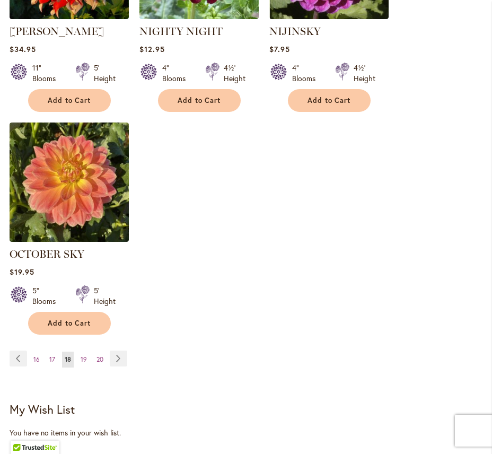
scroll to position [1431, 0]
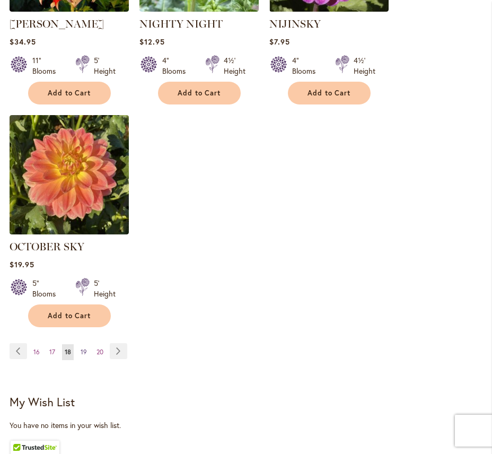
click at [82, 350] on span "19" at bounding box center [84, 352] width 6 height 8
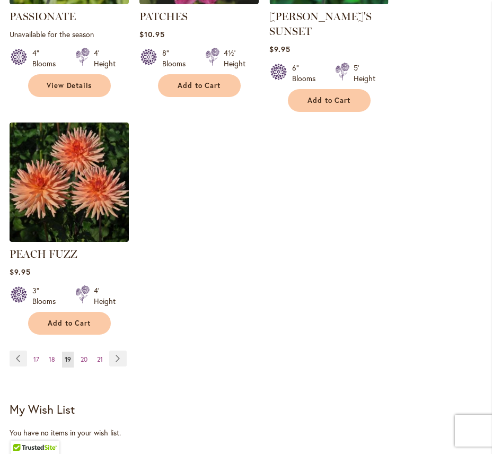
scroll to position [1459, 0]
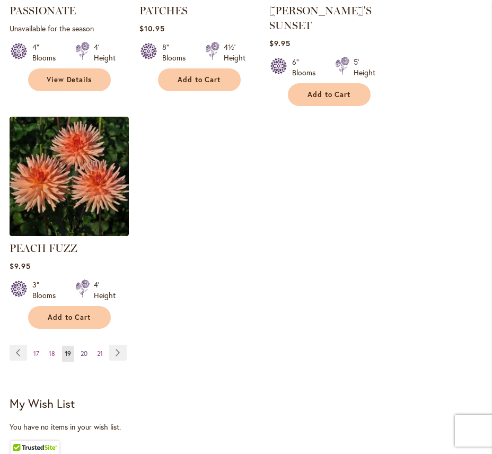
click at [84, 349] on span "20" at bounding box center [84, 353] width 7 height 8
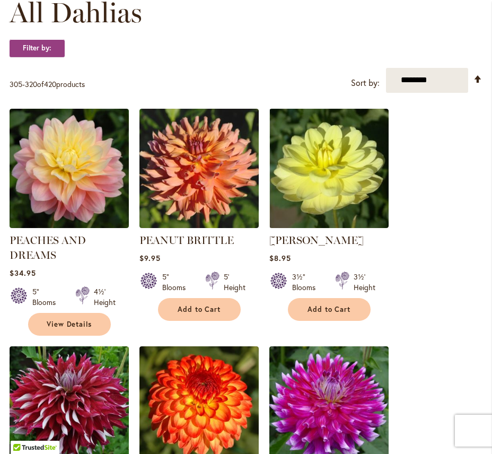
scroll to position [328, 0]
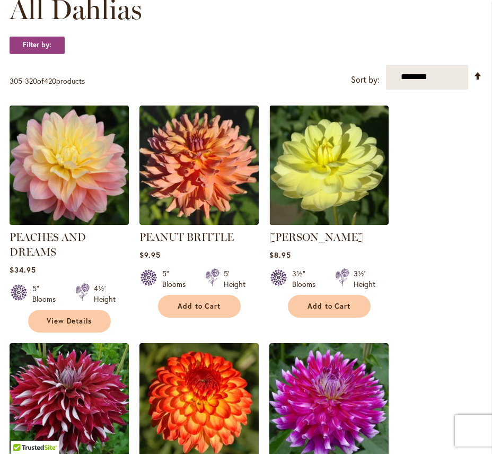
click at [70, 164] on img at bounding box center [68, 164] width 125 height 125
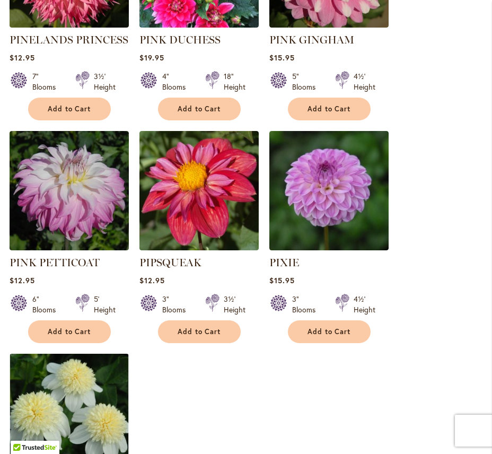
scroll to position [1245, 0]
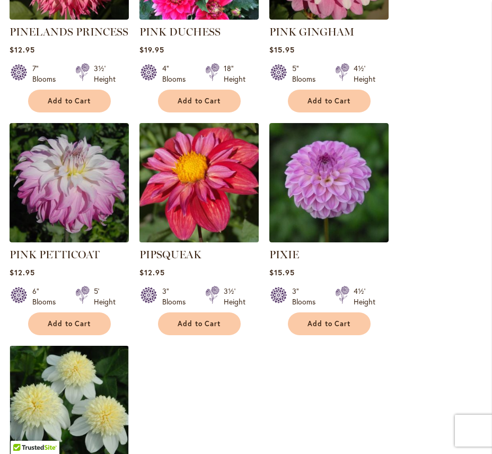
click at [220, 163] on img at bounding box center [198, 182] width 125 height 125
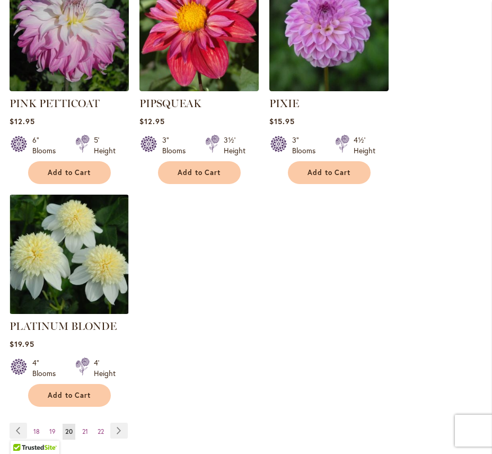
scroll to position [1402, 0]
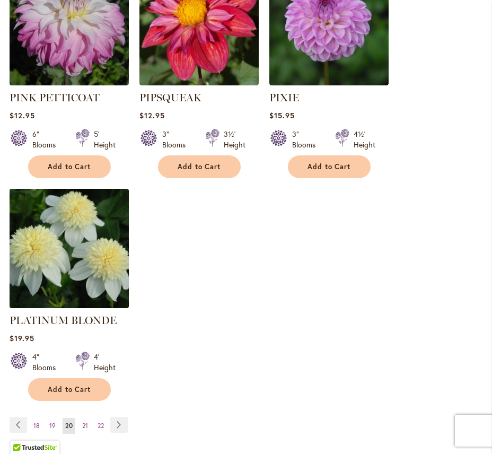
click at [84, 189] on img at bounding box center [68, 247] width 125 height 125
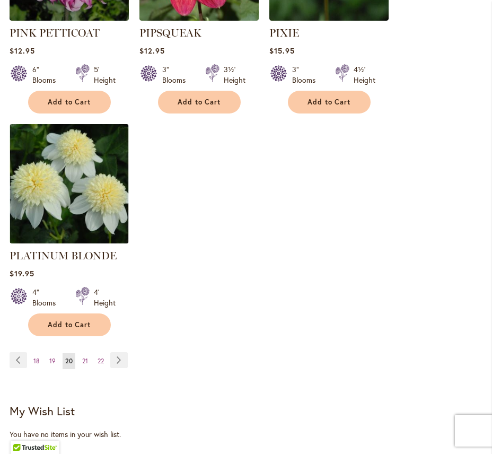
scroll to position [1468, 0]
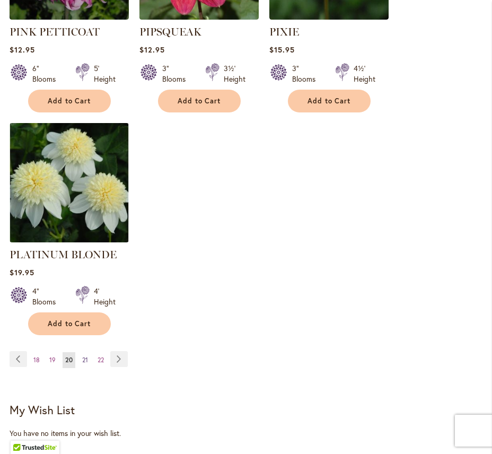
click at [85, 356] on span "21" at bounding box center [85, 360] width 6 height 8
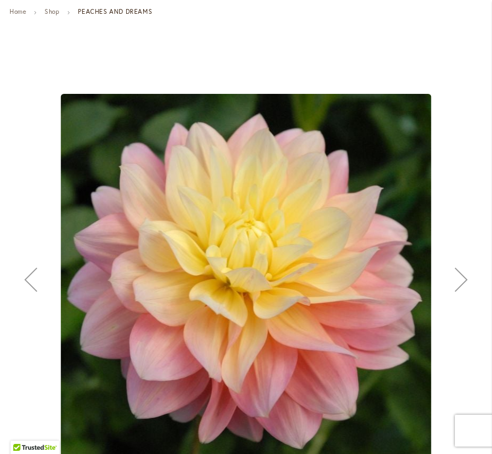
scroll to position [109, 0]
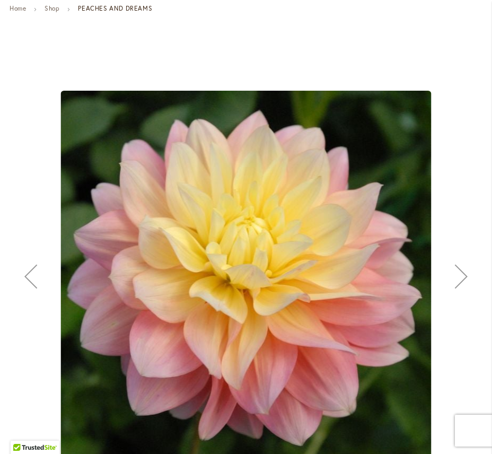
click at [461, 276] on div "Next" at bounding box center [461, 276] width 42 height 42
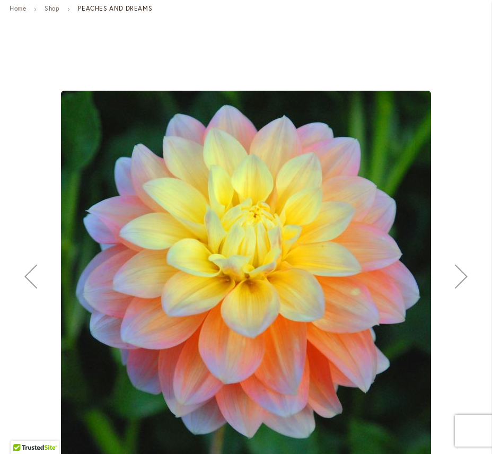
click at [461, 275] on div "Next" at bounding box center [461, 276] width 42 height 42
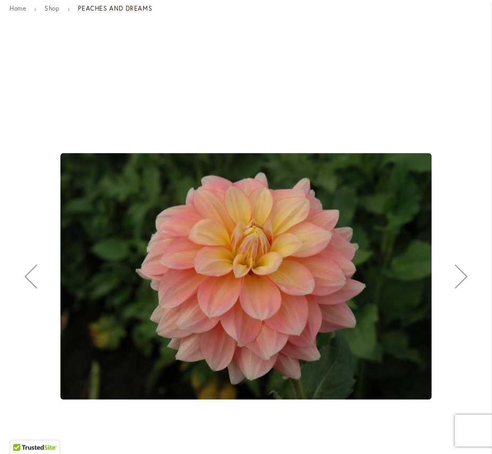
click at [461, 275] on div "Next" at bounding box center [461, 276] width 42 height 42
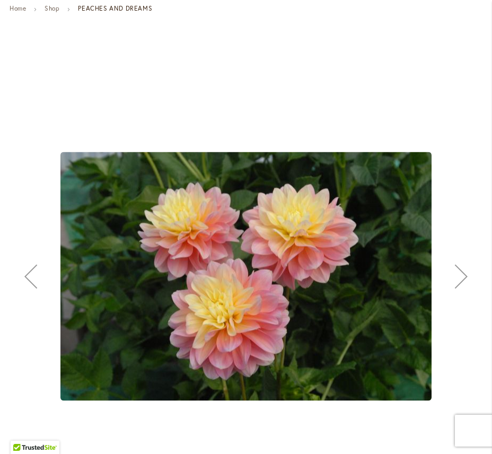
click at [461, 275] on div "Next" at bounding box center [461, 276] width 42 height 42
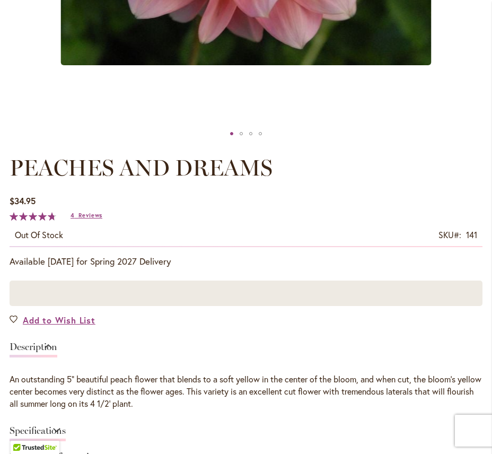
scroll to position [525, 0]
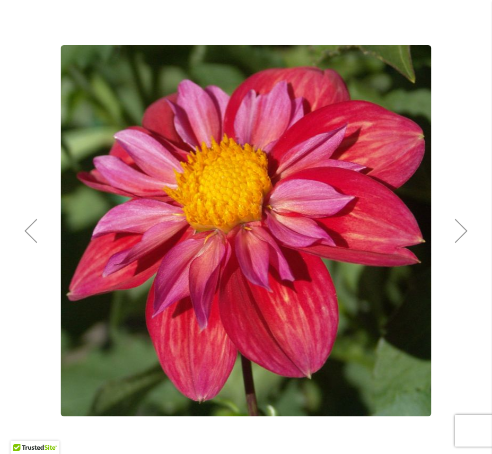
scroll to position [174, 0]
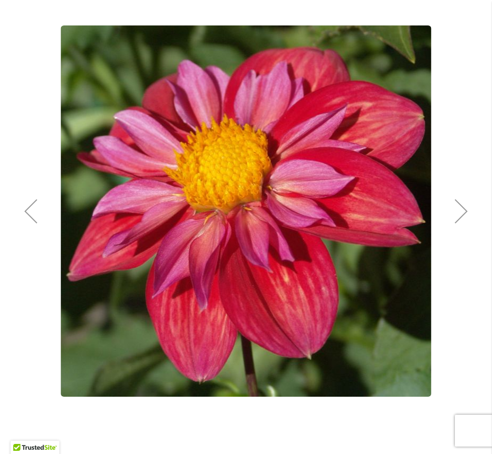
click at [453, 218] on div "Next" at bounding box center [461, 211] width 42 height 42
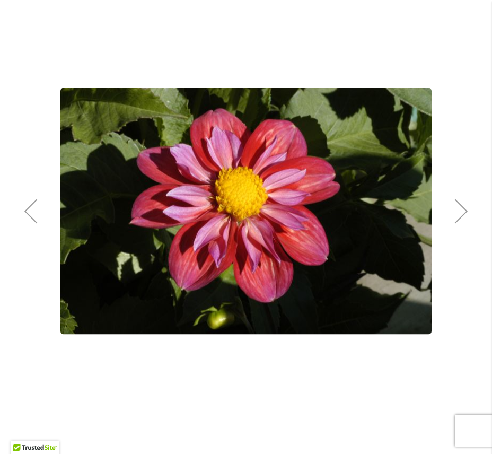
click at [454, 214] on div "Next" at bounding box center [461, 211] width 42 height 42
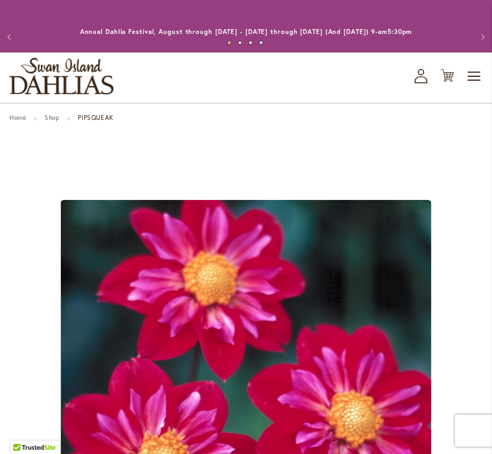
scroll to position [0, 0]
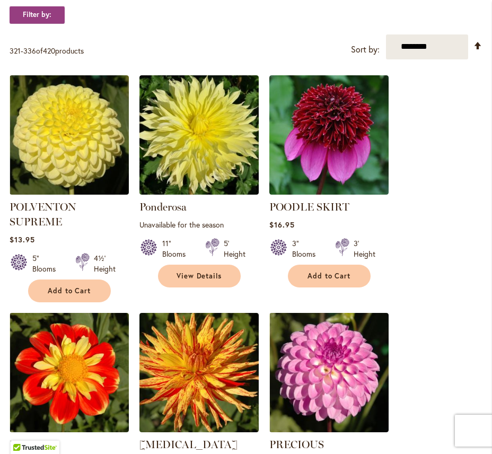
scroll to position [376, 0]
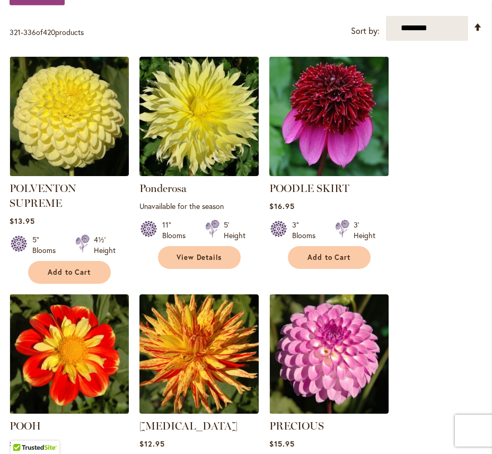
click at [342, 149] on img at bounding box center [328, 116] width 125 height 125
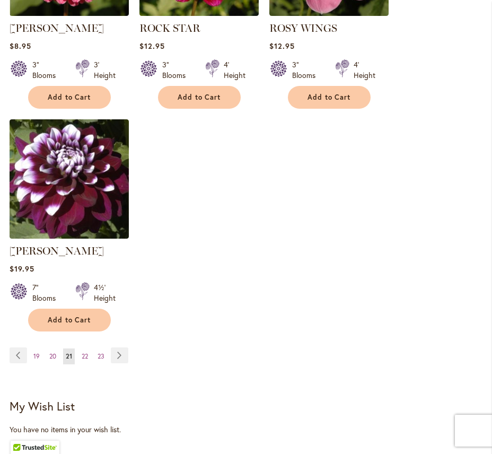
scroll to position [1452, 0]
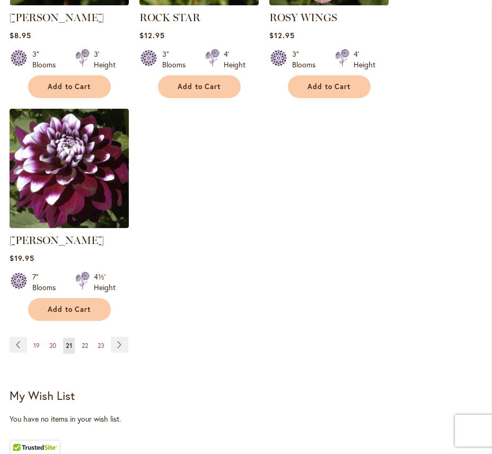
click at [85, 341] on span "22" at bounding box center [85, 345] width 6 height 8
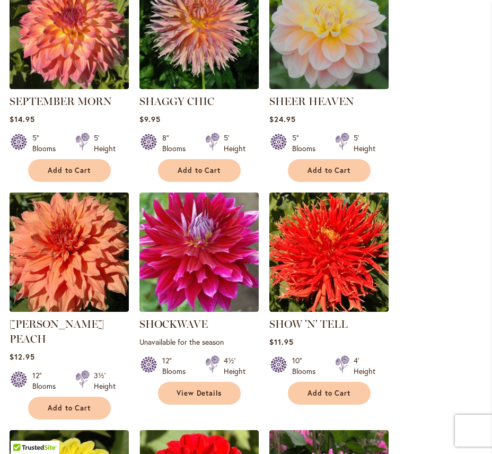
scroll to position [691, 0]
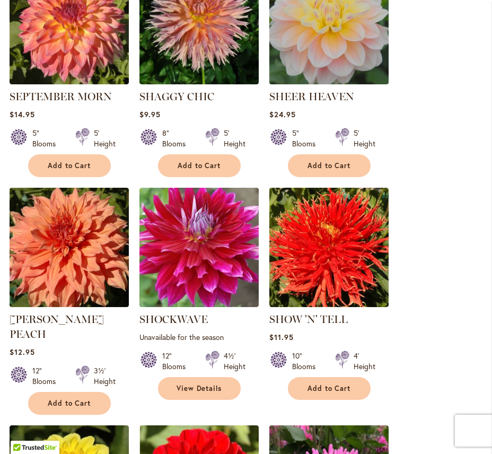
click at [317, 42] on img at bounding box center [328, 24] width 125 height 125
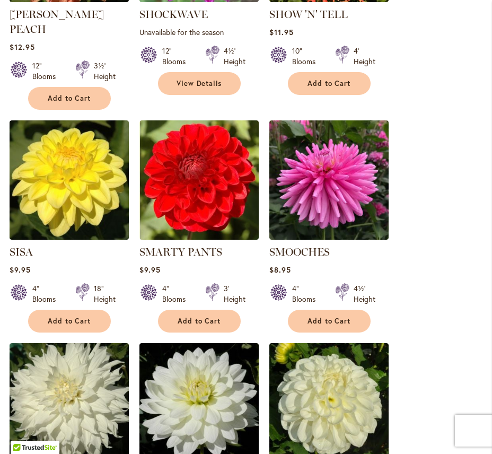
scroll to position [998, 0]
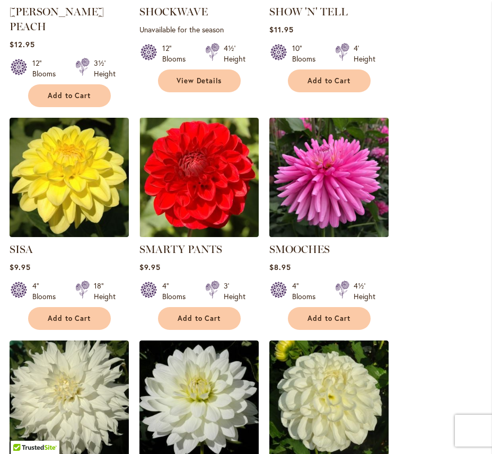
click at [327, 167] on img at bounding box center [328, 176] width 125 height 125
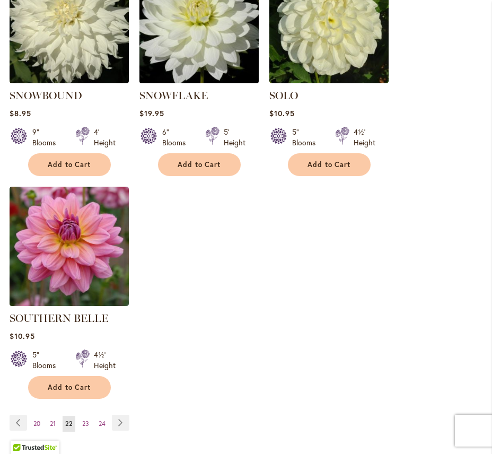
scroll to position [1408, 0]
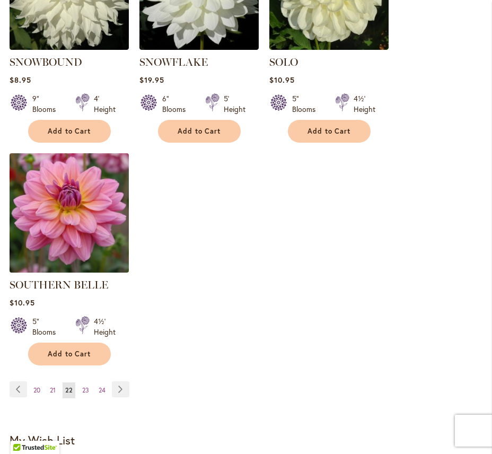
click at [95, 211] on img at bounding box center [68, 212] width 125 height 125
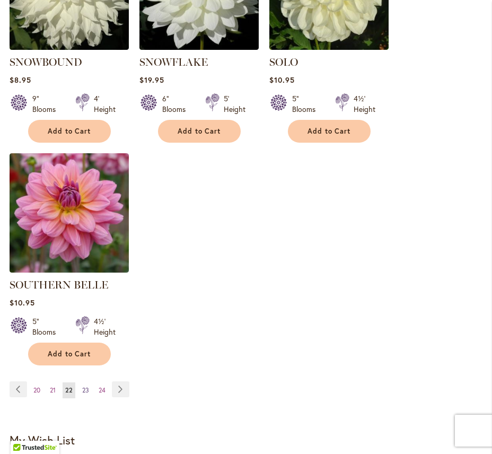
click at [86, 386] on span "23" at bounding box center [85, 390] width 7 height 8
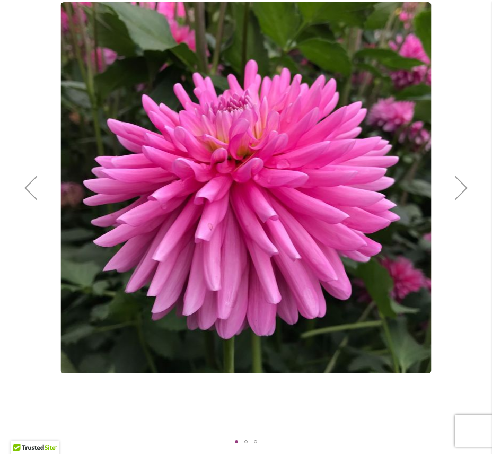
scroll to position [199, 0]
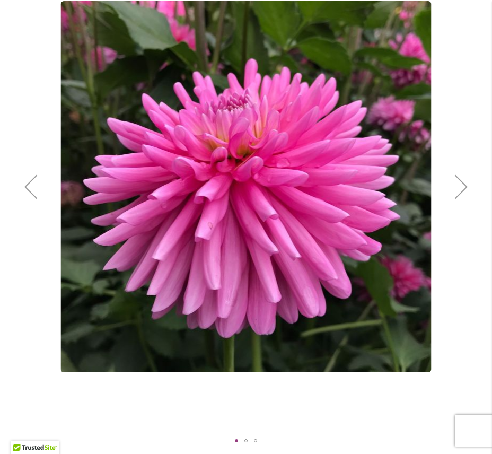
click at [456, 183] on div "Next" at bounding box center [461, 186] width 42 height 42
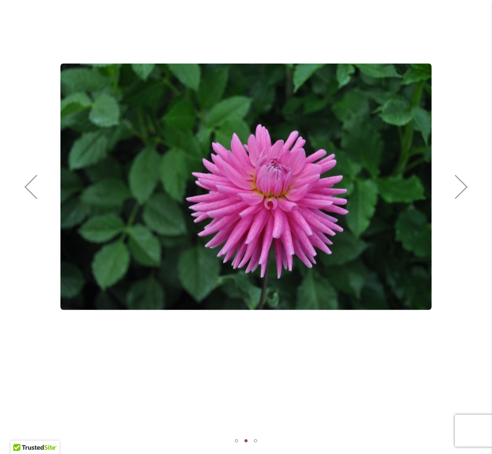
click at [456, 184] on div "Next" at bounding box center [461, 186] width 42 height 42
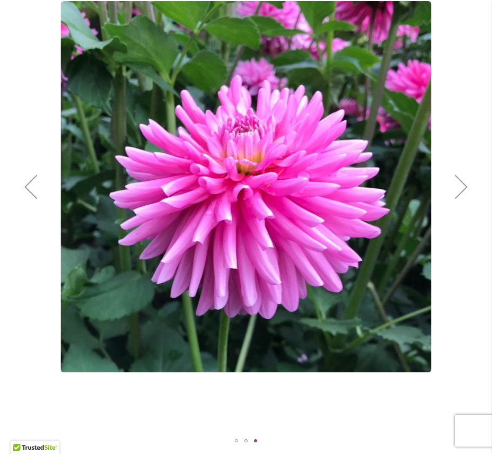
click at [456, 184] on div "Next" at bounding box center [461, 186] width 42 height 42
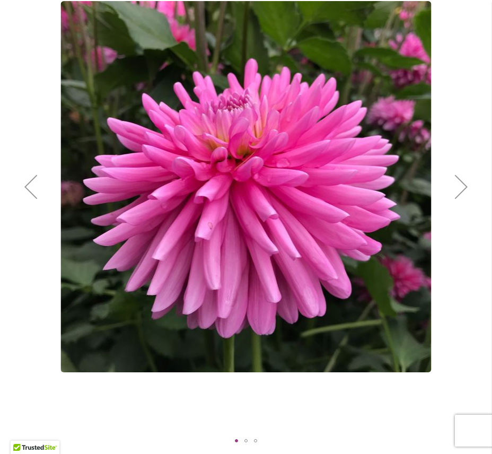
click at [456, 184] on div "Next" at bounding box center [461, 186] width 42 height 42
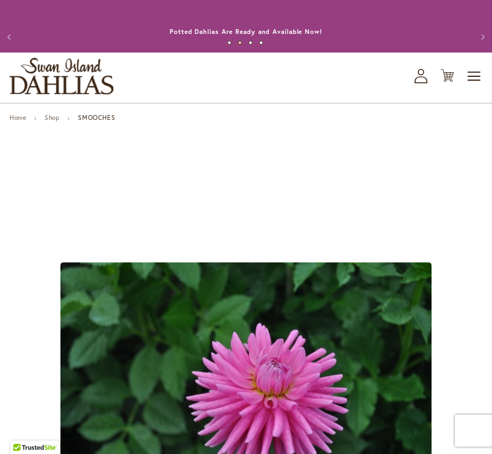
scroll to position [0, 0]
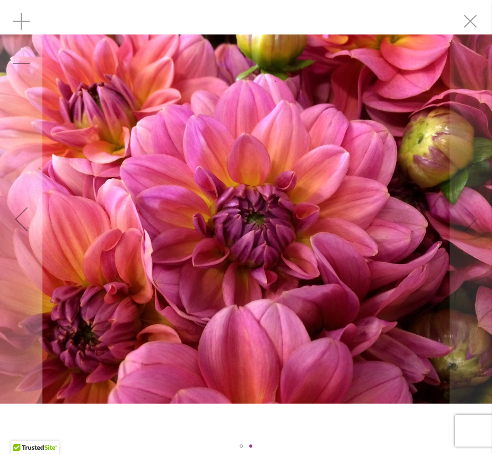
click at [378, 235] on img "SOUTHERN BELLE" at bounding box center [246, 218] width 492 height 369
click at [461, 249] on img "SOUTHERN BELLE" at bounding box center [246, 218] width 492 height 369
click at [291, 271] on img "SOUTHERN BELLE" at bounding box center [246, 218] width 492 height 369
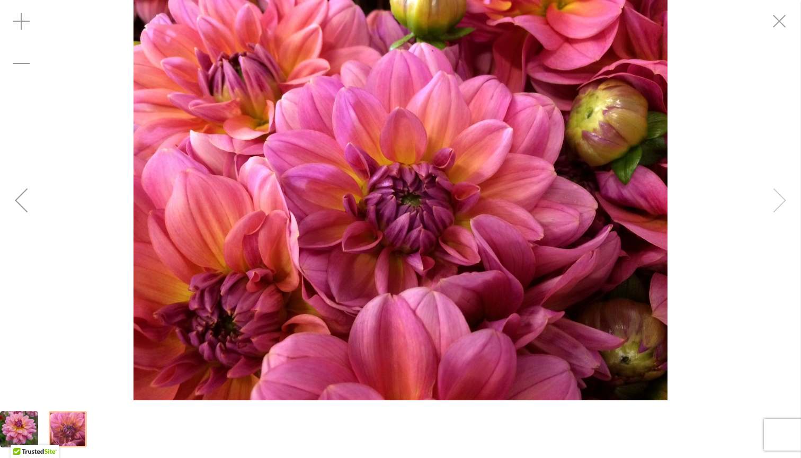
click at [491, 201] on div "SOUTHERN BELLE" at bounding box center [400, 200] width 801 height 401
click at [491, 198] on div "SOUTHERN BELLE" at bounding box center [400, 200] width 801 height 401
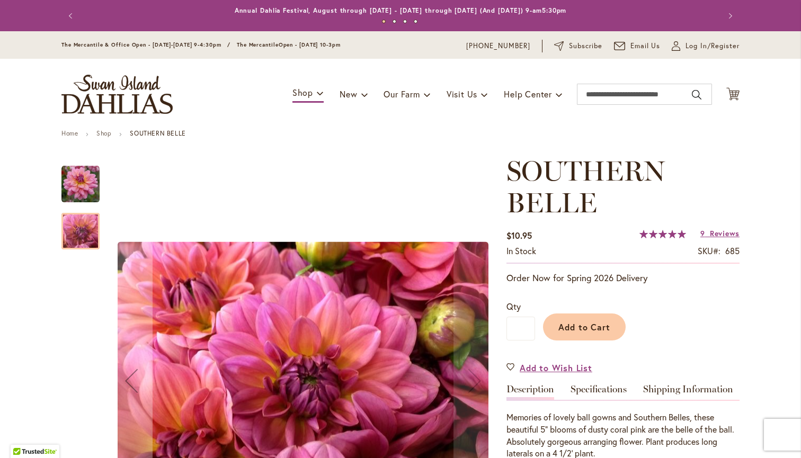
scroll to position [153, 0]
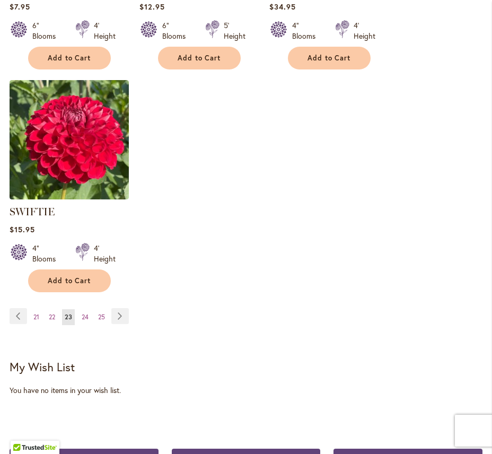
scroll to position [1508, 0]
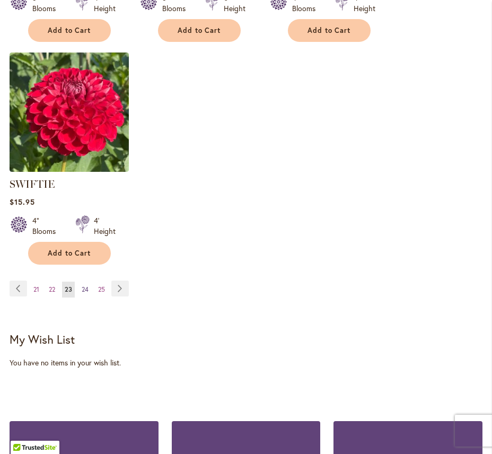
click at [85, 285] on span "24" at bounding box center [85, 289] width 7 height 8
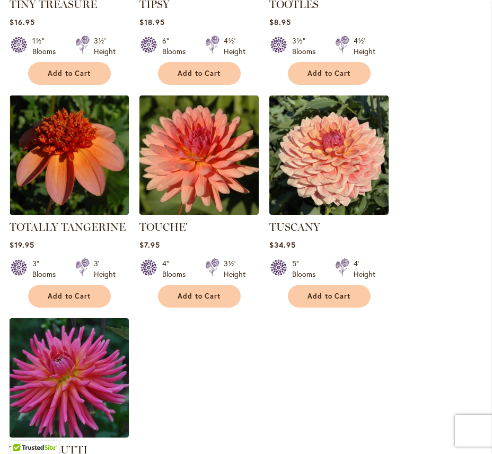
scroll to position [1244, 0]
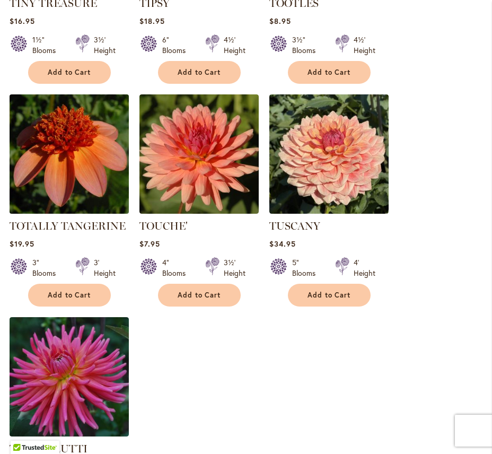
click at [102, 146] on img at bounding box center [68, 153] width 125 height 125
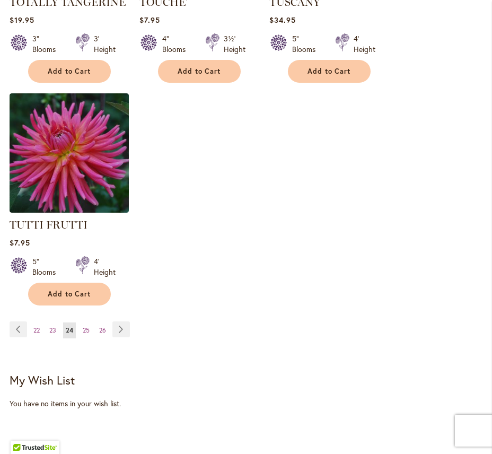
scroll to position [1471, 0]
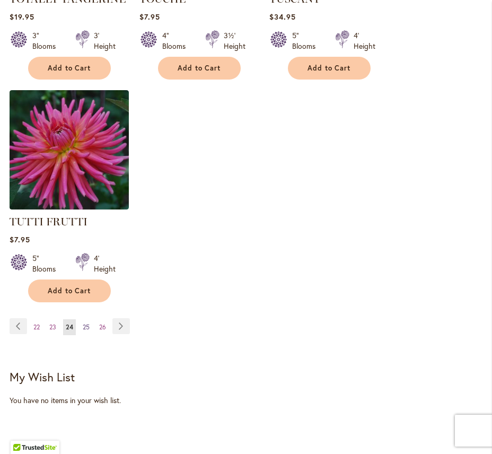
click at [85, 323] on span "25" at bounding box center [86, 327] width 7 height 8
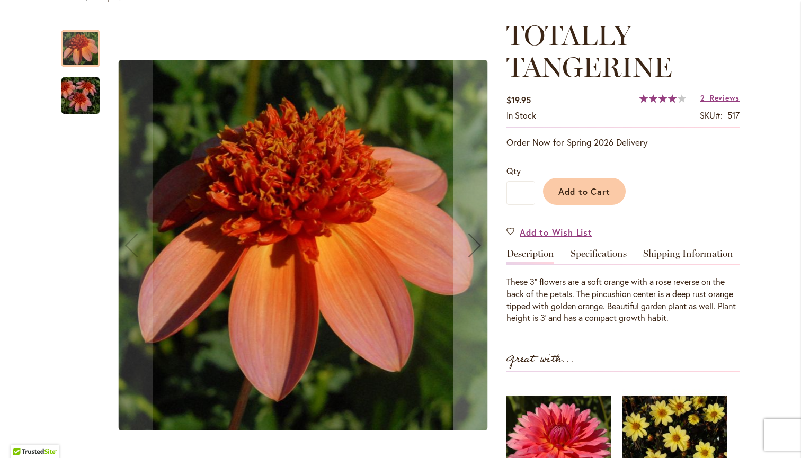
scroll to position [138, 0]
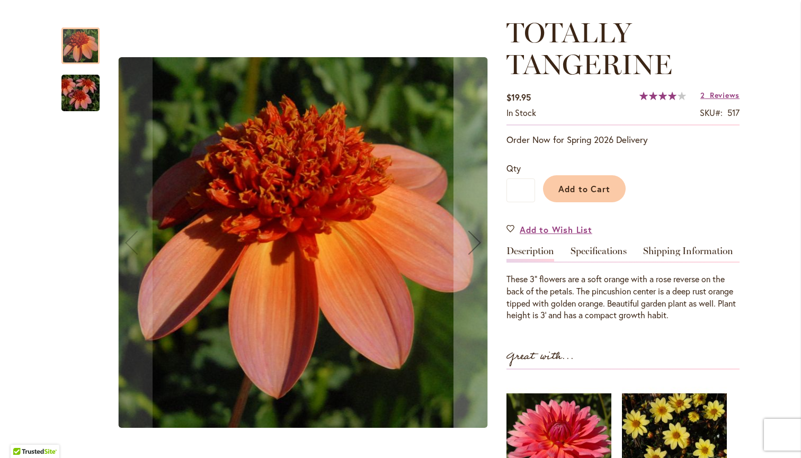
click at [85, 105] on img "TOTALLY TANGERINE" at bounding box center [80, 93] width 76 height 51
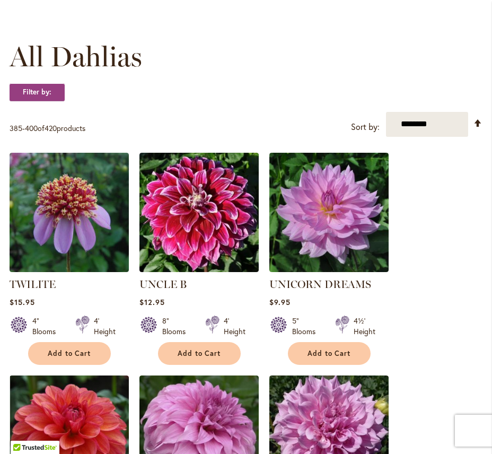
scroll to position [282, 0]
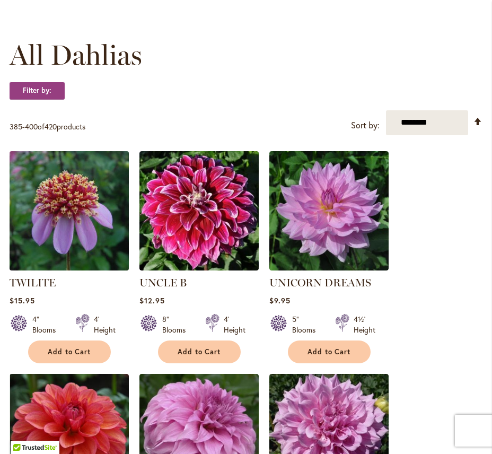
click at [80, 235] on img at bounding box center [68, 210] width 125 height 125
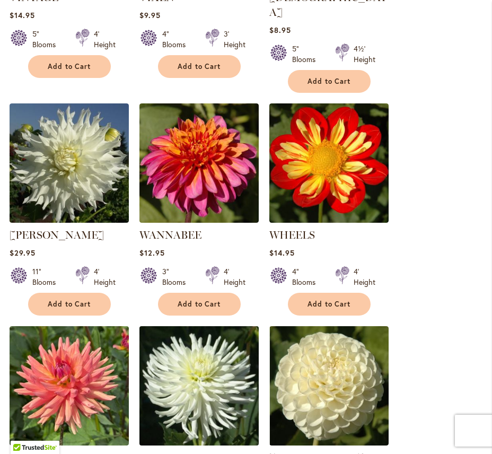
scroll to position [1013, 0]
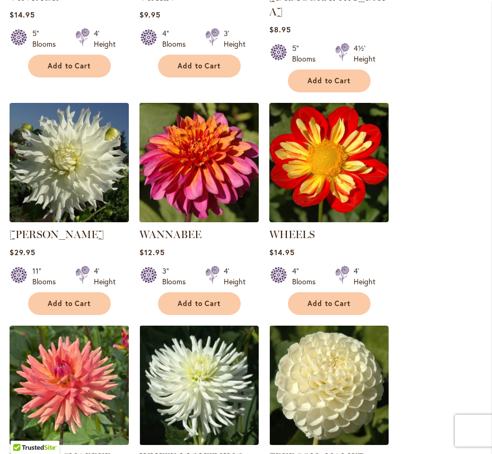
click at [201, 144] on img at bounding box center [198, 162] width 125 height 125
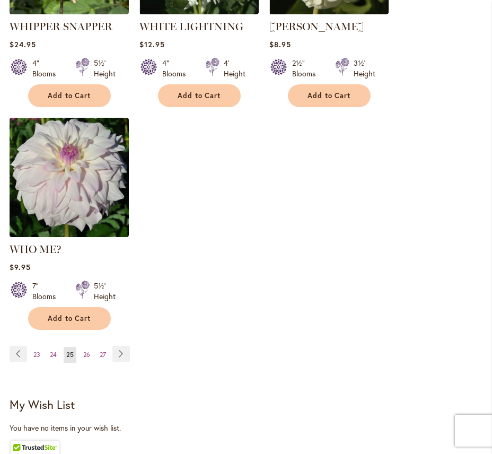
scroll to position [1444, 0]
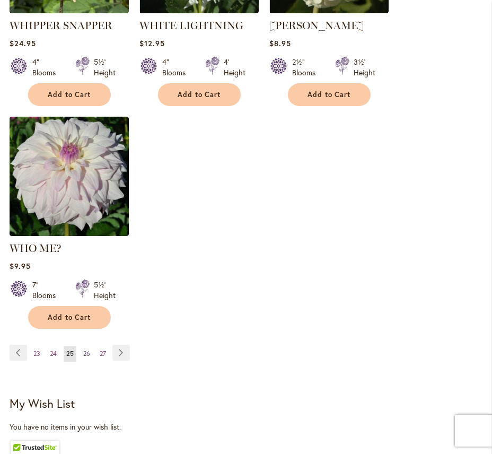
click at [89, 349] on span "26" at bounding box center [86, 353] width 7 height 8
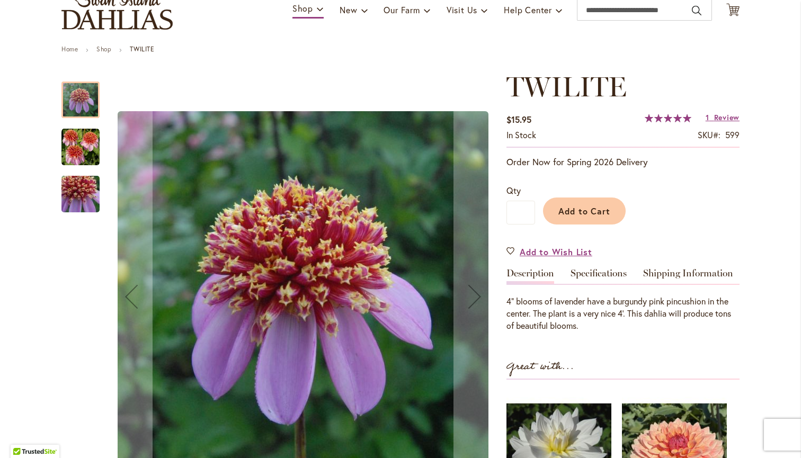
scroll to position [110, 0]
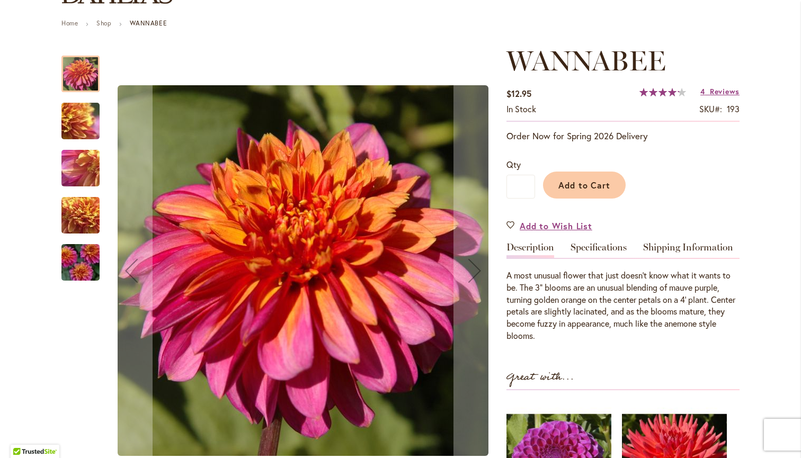
scroll to position [111, 0]
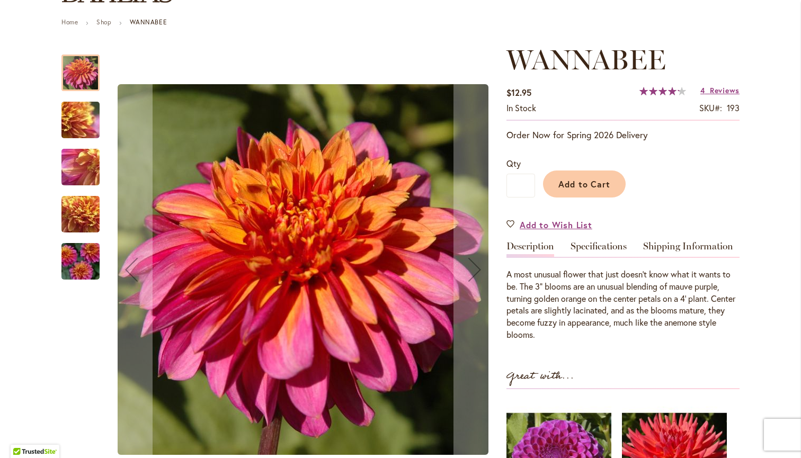
click at [79, 121] on img "WANNABEE" at bounding box center [80, 120] width 76 height 57
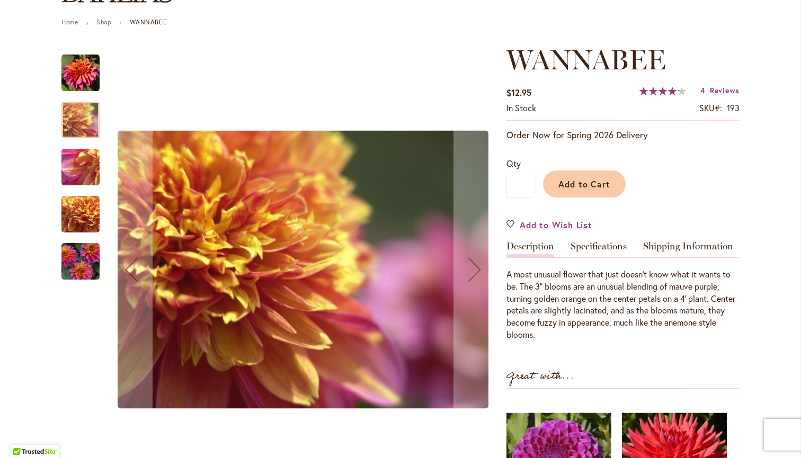
click at [76, 162] on img "WANNABEE" at bounding box center [80, 167] width 76 height 57
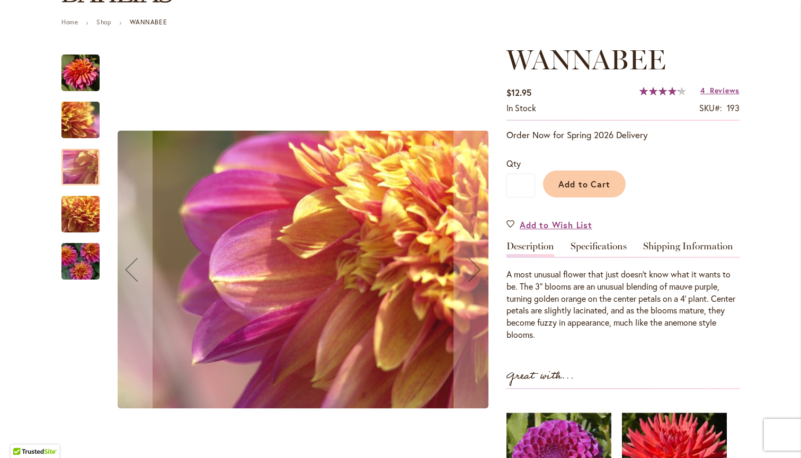
click at [77, 214] on img "WANNABEE" at bounding box center [80, 214] width 76 height 57
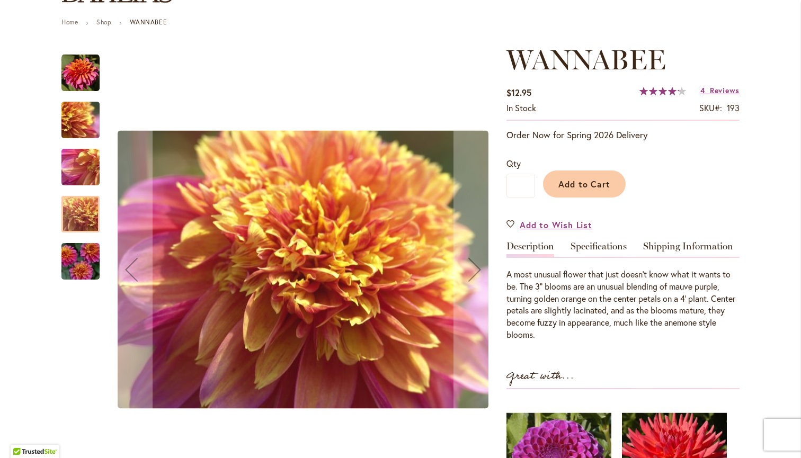
click at [79, 270] on img "WANNABEE" at bounding box center [80, 261] width 76 height 51
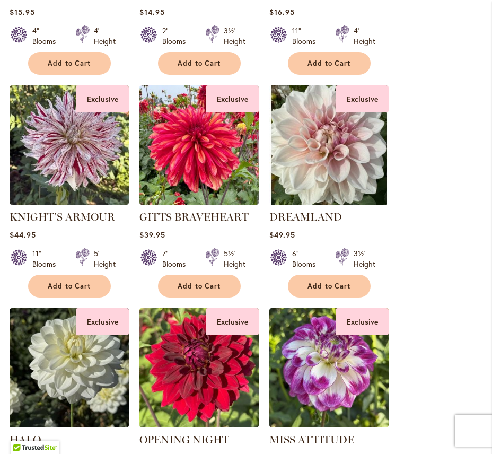
scroll to position [1018, 0]
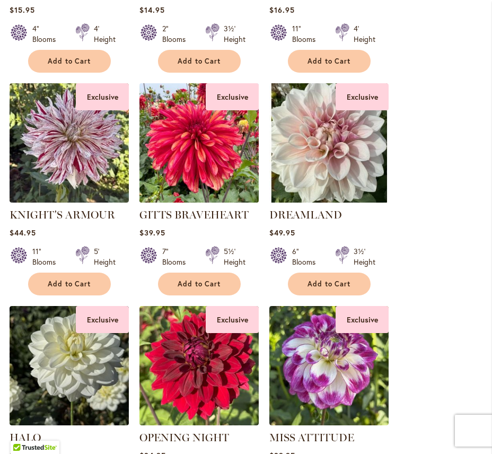
click at [189, 155] on img at bounding box center [198, 142] width 125 height 125
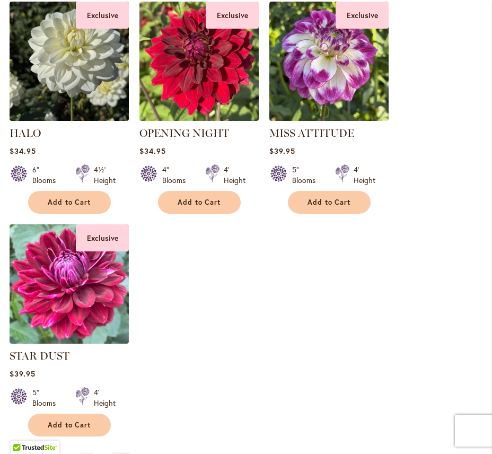
scroll to position [1320, 0]
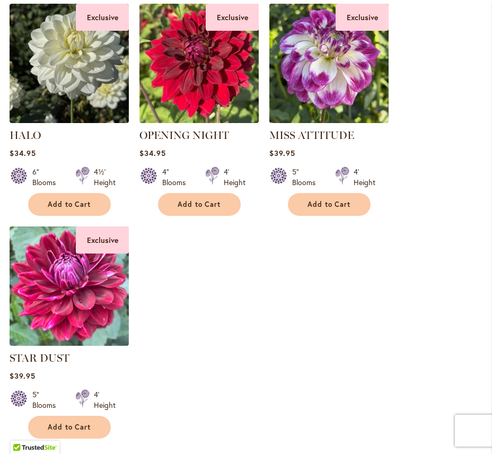
click at [320, 75] on img at bounding box center [328, 63] width 125 height 125
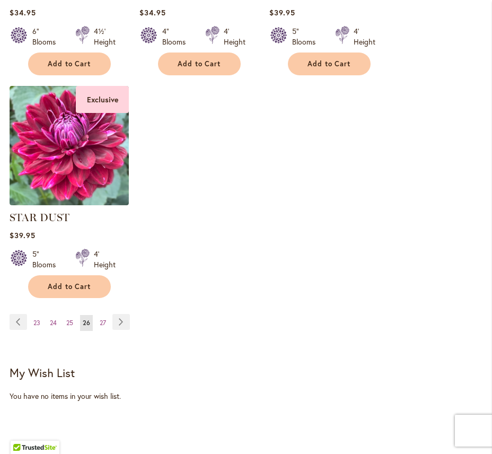
scroll to position [1475, 0]
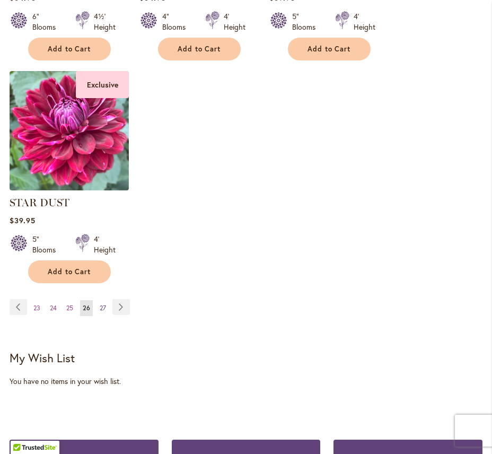
click at [105, 304] on span "27" at bounding box center [103, 308] width 6 height 8
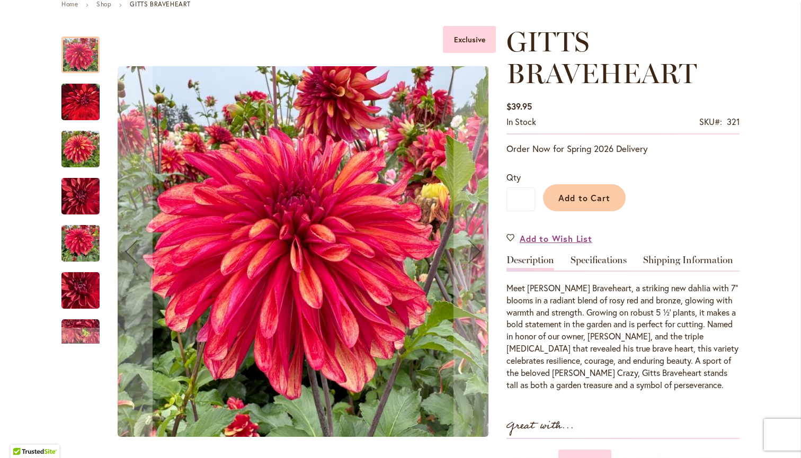
scroll to position [132, 0]
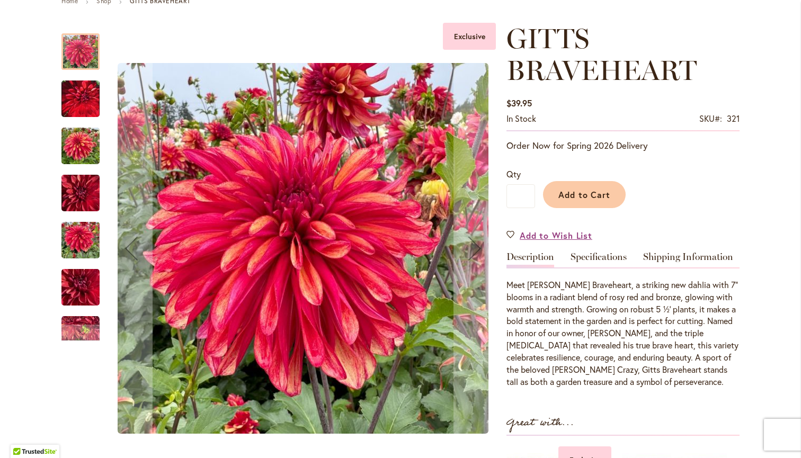
click at [87, 197] on img "GITTS BRAVEHEART" at bounding box center [80, 193] width 38 height 51
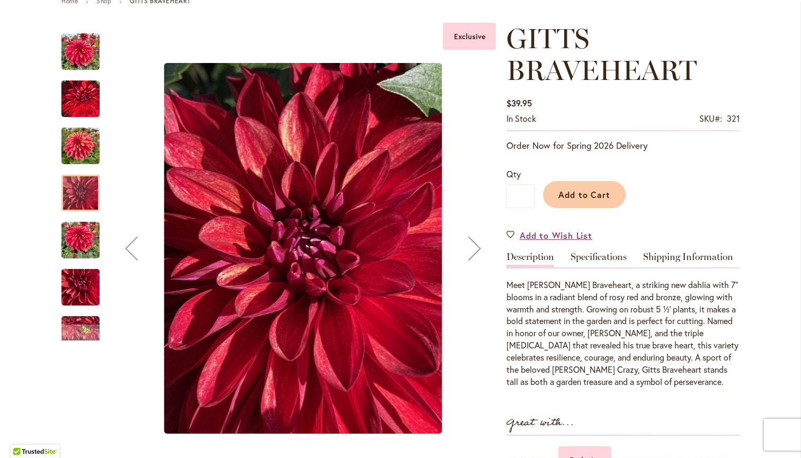
click at [83, 155] on img "GITTS BRAVEHEART" at bounding box center [80, 146] width 38 height 51
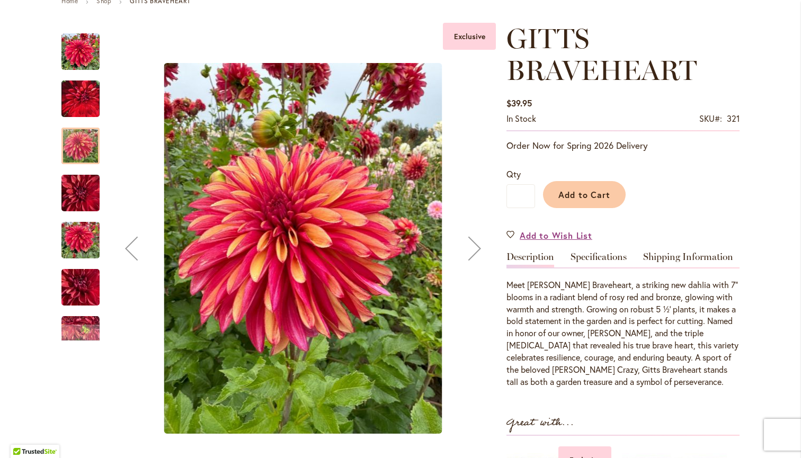
click at [78, 249] on img "GITTS BRAVEHEART" at bounding box center [80, 240] width 38 height 51
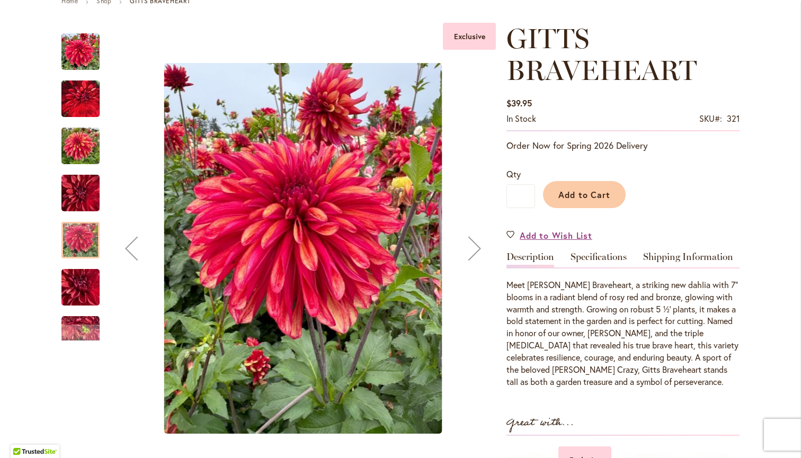
click at [77, 319] on img "GITTS BRAVEHEART" at bounding box center [80, 335] width 38 height 38
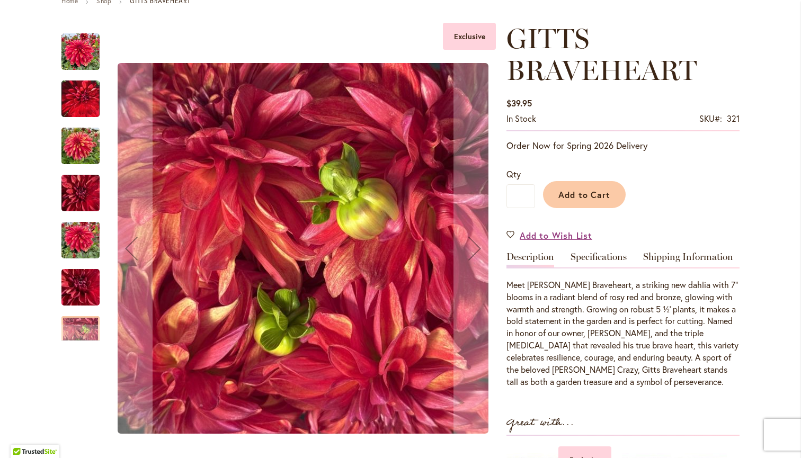
click at [67, 62] on img "GITTS BRAVEHEART" at bounding box center [80, 52] width 38 height 38
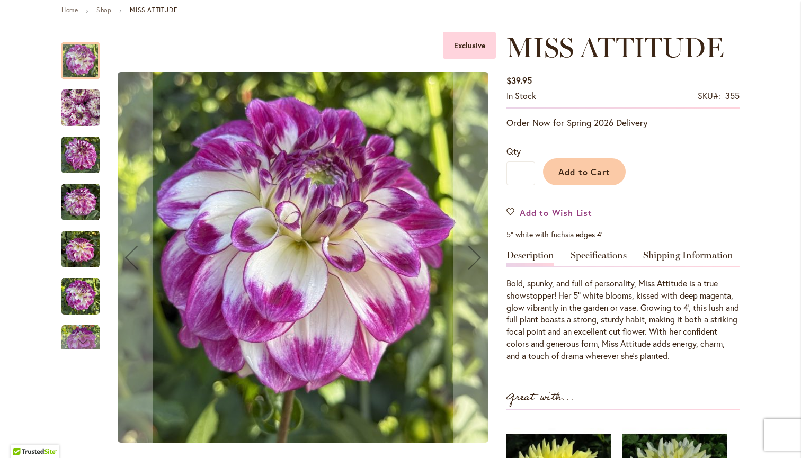
scroll to position [126, 0]
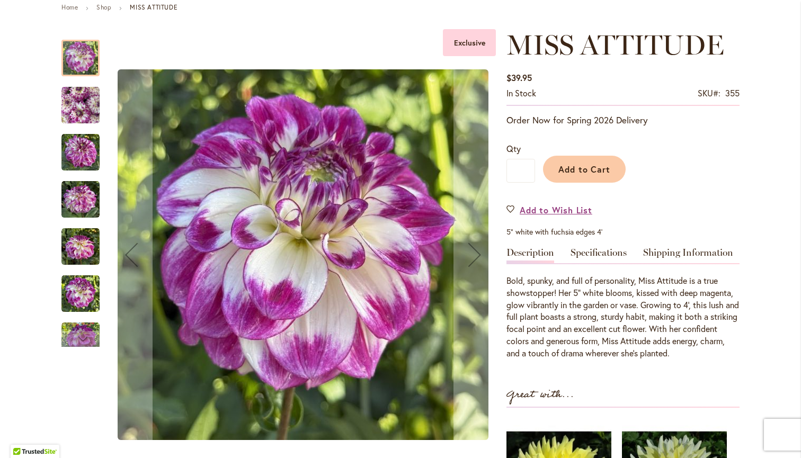
click at [79, 105] on img "MISS ATTITUDE" at bounding box center [80, 105] width 38 height 38
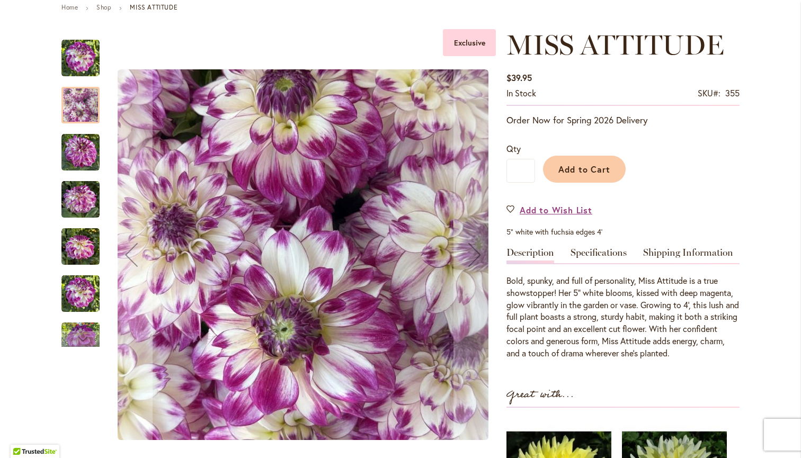
click at [83, 145] on img "MISS ATTITUDE" at bounding box center [80, 153] width 38 height 38
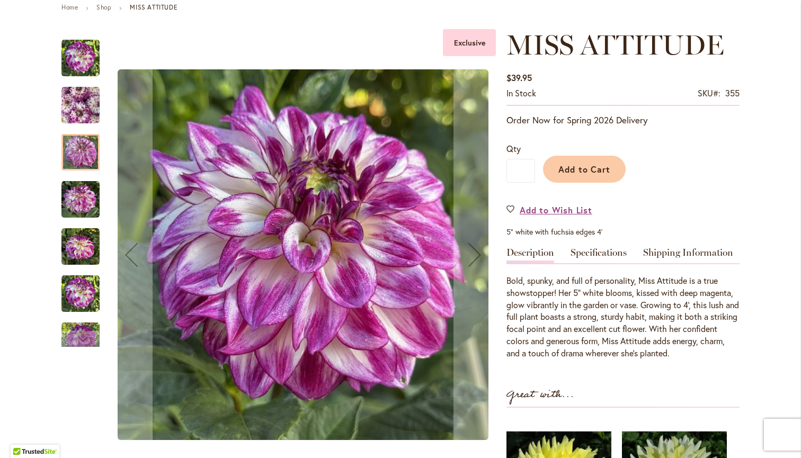
click at [87, 209] on img "MISS ATTITUDE" at bounding box center [80, 200] width 38 height 38
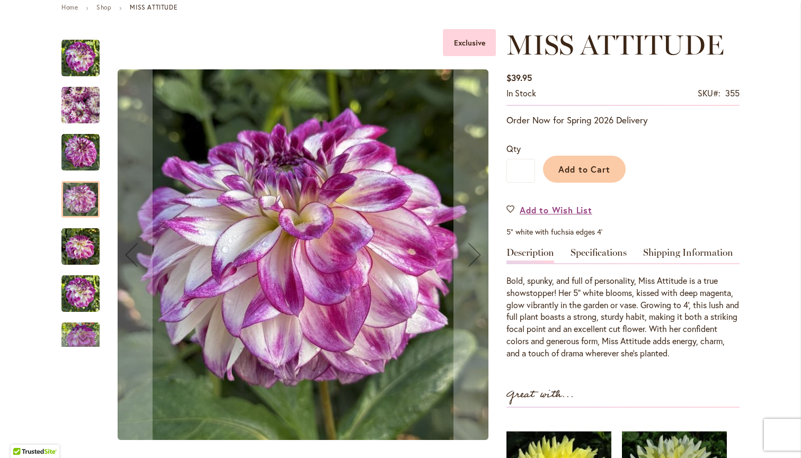
click at [86, 288] on img "MISS ATTITUDE" at bounding box center [80, 294] width 38 height 38
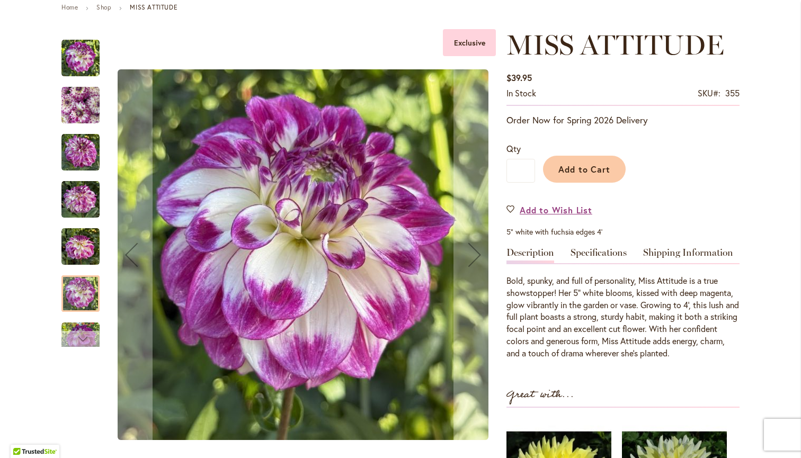
click at [85, 335] on div "Next" at bounding box center [81, 339] width 16 height 16
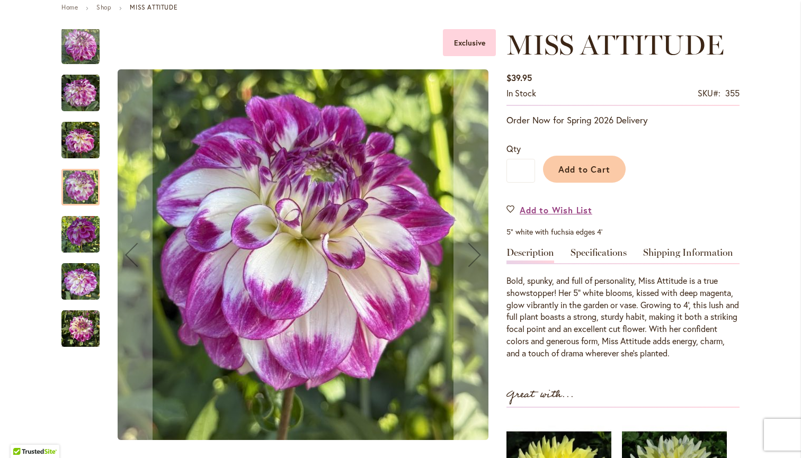
click at [86, 320] on img "MISS ATTITUDE" at bounding box center [80, 329] width 38 height 38
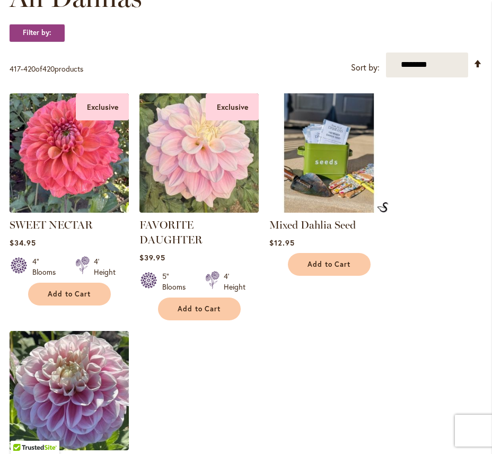
scroll to position [345, 0]
